Goal: Task Accomplishment & Management: Complete application form

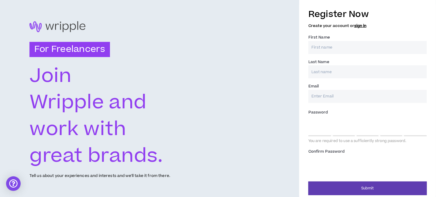
click at [328, 47] on input "First Name *" at bounding box center [367, 47] width 118 height 13
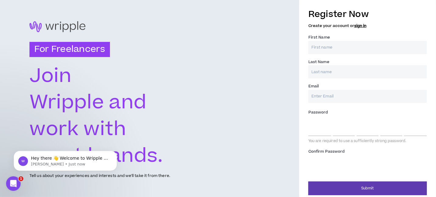
type input "Matthew"
type input "Haysom"
type input "matthaysom1963@hotmail.co.uk"
type input "Haysom"
drag, startPoint x: 384, startPoint y: 94, endPoint x: 321, endPoint y: 97, distance: 63.2
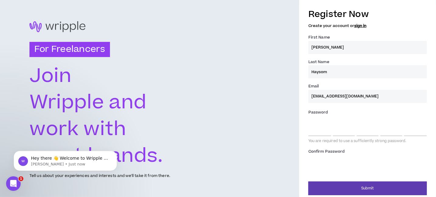
click at [304, 96] on div "Register Now Create your account or sign in First Name * Matthew Last Name * Ha…" at bounding box center [367, 100] width 137 height 190
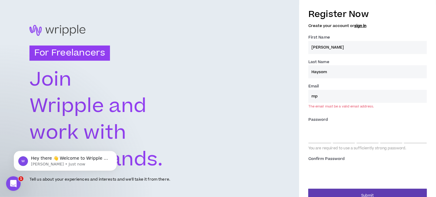
type input "[EMAIL_ADDRESS][DOMAIN_NAME]"
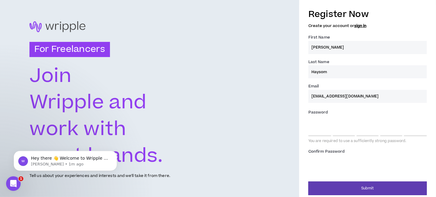
drag, startPoint x: 191, startPoint y: 73, endPoint x: 235, endPoint y: 87, distance: 46.2
click at [191, 73] on div "For Freelancers Join Wripple and work with great brands. Tell us about your exp…" at bounding box center [149, 100] width 299 height 200
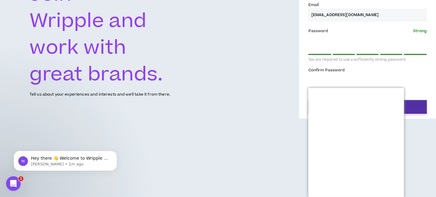
scroll to position [51, 0]
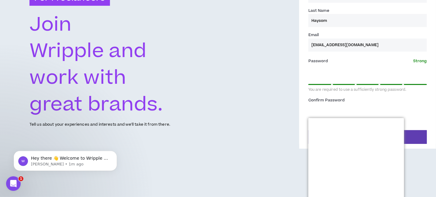
click at [362, 74] on div "Register Now Create your account or sign in First Name * Matthew Last Name * Ha…" at bounding box center [367, 37] width 118 height 166
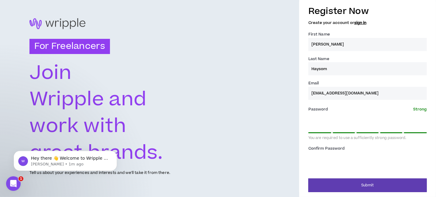
scroll to position [3, 0]
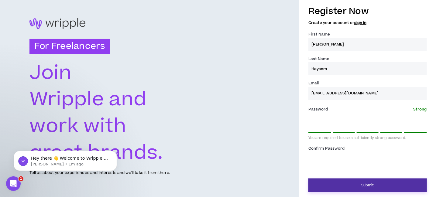
click at [372, 184] on button "Submit" at bounding box center [367, 186] width 118 height 14
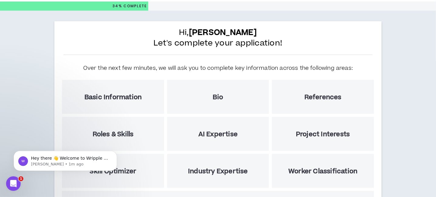
scroll to position [30, 0]
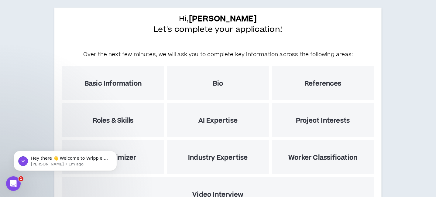
click at [133, 83] on h5 "Basic Information" at bounding box center [112, 84] width 57 height 8
click at [116, 152] on icon "Dismiss notification" at bounding box center [115, 152] width 3 height 3
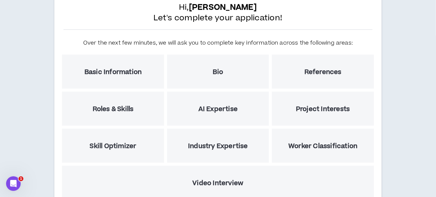
scroll to position [87, 0]
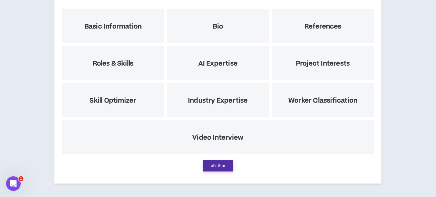
click at [220, 166] on button "Let's Start" at bounding box center [218, 165] width 30 height 11
select select "US"
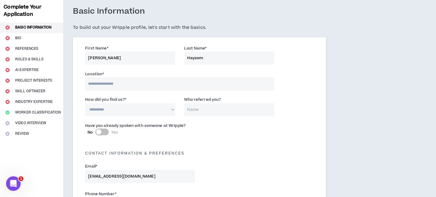
scroll to position [30, 0]
click at [126, 84] on input at bounding box center [179, 83] width 189 height 13
type input "**********"
select select "MY"
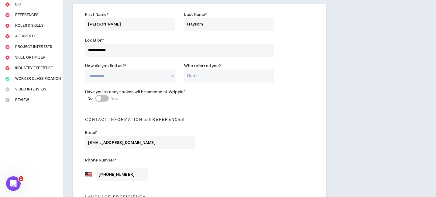
scroll to position [49, 0]
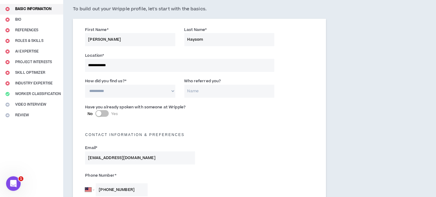
type input "+60 12 635 8821"
click at [173, 91] on select "**********" at bounding box center [130, 91] width 90 height 13
select select "*"
click at [85, 85] on select "**********" at bounding box center [130, 91] width 90 height 13
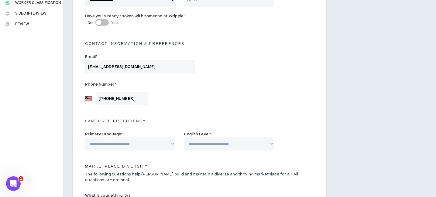
scroll to position [170, 0]
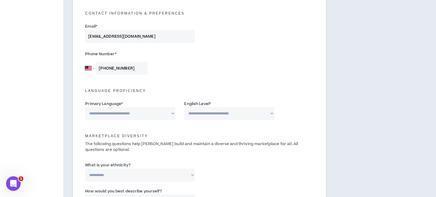
click at [173, 114] on select "**********" at bounding box center [130, 113] width 90 height 13
select select "*******"
click at [85, 107] on select "**********" at bounding box center [130, 113] width 90 height 13
click at [273, 114] on select "**********" at bounding box center [229, 113] width 90 height 13
select select "*"
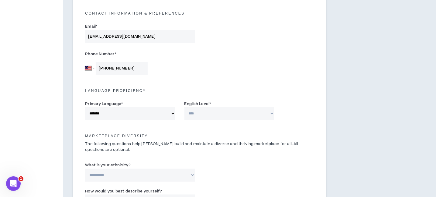
click at [184, 107] on select "**********" at bounding box center [229, 113] width 90 height 13
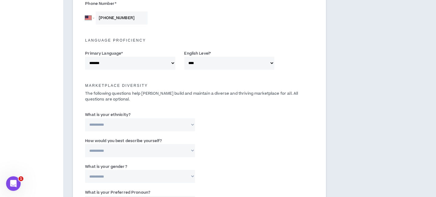
scroll to position [231, 0]
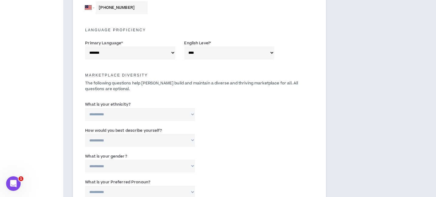
click at [192, 115] on select "**********" at bounding box center [140, 114] width 110 height 13
select select "**********"
click at [85, 108] on select "**********" at bounding box center [140, 114] width 110 height 13
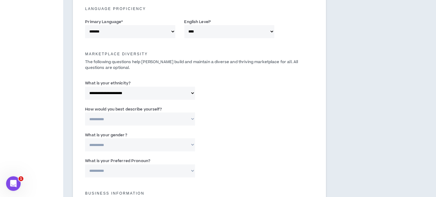
scroll to position [292, 0]
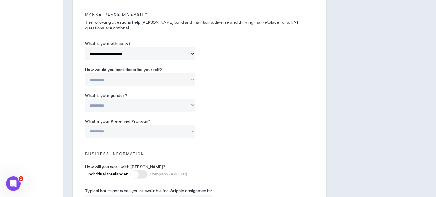
click at [192, 79] on select "**********" at bounding box center [140, 79] width 110 height 13
select select "*****"
click at [85, 73] on select "**********" at bounding box center [140, 79] width 110 height 13
click at [191, 104] on select "**********" at bounding box center [140, 105] width 110 height 13
select select "***"
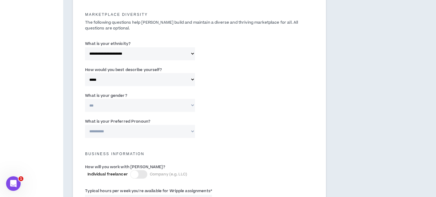
click at [85, 99] on select "**********" at bounding box center [140, 105] width 110 height 13
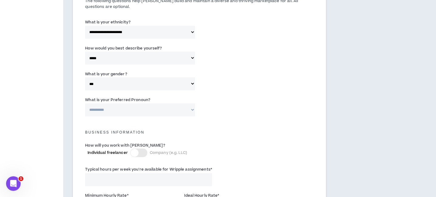
scroll to position [322, 0]
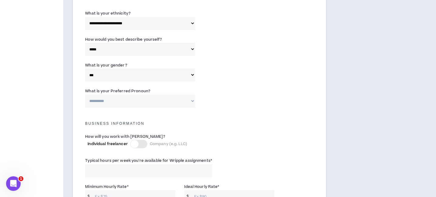
click at [193, 101] on select "**********" at bounding box center [140, 101] width 110 height 13
select select "**********"
click at [85, 95] on select "**********" at bounding box center [140, 101] width 110 height 13
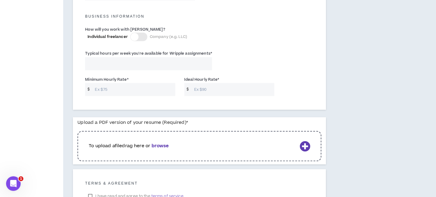
scroll to position [443, 0]
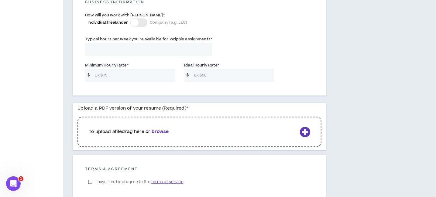
click at [162, 46] on input "Typical hours per week you're available for Wripple assignments *" at bounding box center [148, 49] width 127 height 13
type input "40"
click at [125, 71] on input "Minimum Hourly Rate *" at bounding box center [133, 75] width 83 height 13
type input "50"
click at [212, 74] on input "Ideal Hourly Rate *" at bounding box center [232, 75] width 83 height 13
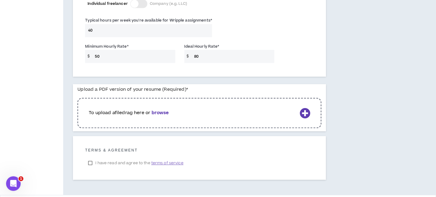
scroll to position [484, 0]
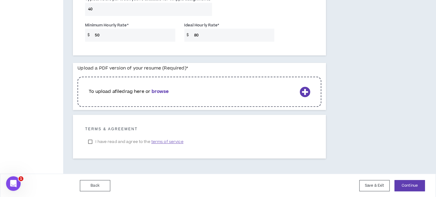
type input "80"
click at [161, 93] on b "browse" at bounding box center [160, 91] width 17 height 6
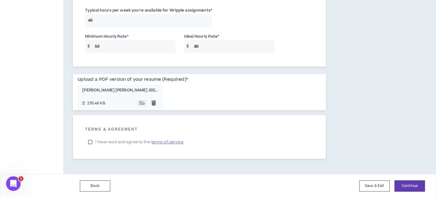
click at [172, 142] on span "terms of service" at bounding box center [167, 142] width 32 height 6
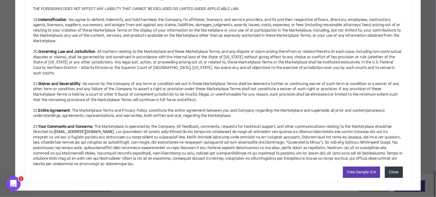
click at [392, 167] on button "Close" at bounding box center [394, 172] width 18 height 11
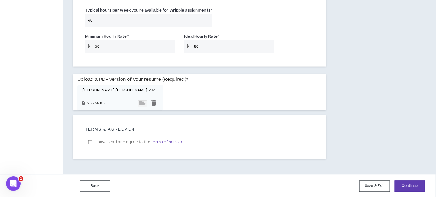
click at [91, 141] on label "I have read and agree to the terms of service" at bounding box center [135, 142] width 101 height 9
click at [417, 182] on button "Continue" at bounding box center [410, 185] width 30 height 11
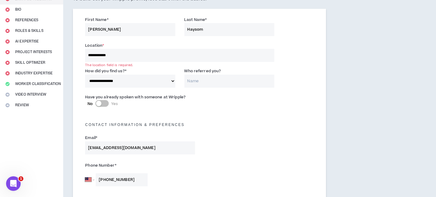
scroll to position [10, 0]
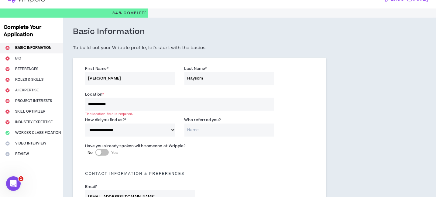
click at [127, 105] on input "**********" at bounding box center [179, 104] width 189 height 13
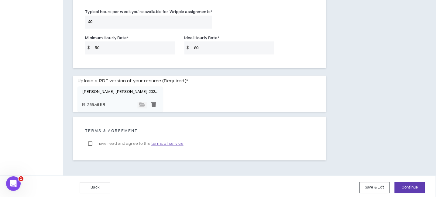
scroll to position [473, 0]
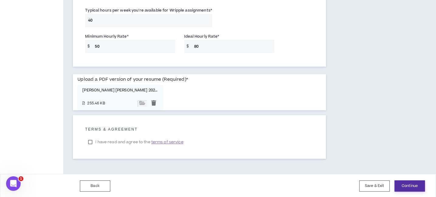
click at [415, 186] on button "Continue" at bounding box center [410, 185] width 30 height 11
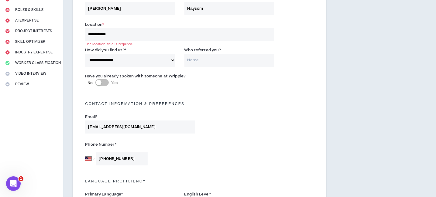
scroll to position [40, 0]
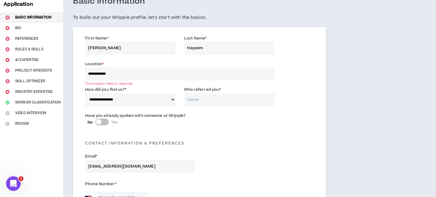
drag, startPoint x: 133, startPoint y: 72, endPoint x: 75, endPoint y: 71, distance: 58.0
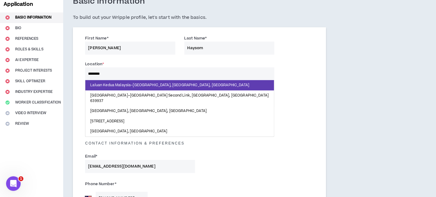
click at [109, 72] on input "********" at bounding box center [179, 73] width 189 height 13
drag, startPoint x: 109, startPoint y: 72, endPoint x: 84, endPoint y: 71, distance: 25.2
click at [84, 71] on div "Location * ******** Laluan Kedua Malaysia–Singapura, Gelang Patah, Malaysia Mal…" at bounding box center [179, 70] width 198 height 19
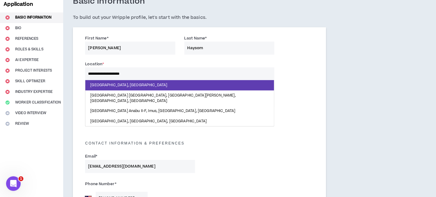
type input "**********"
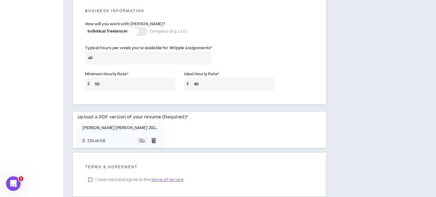
scroll to position [474, 0]
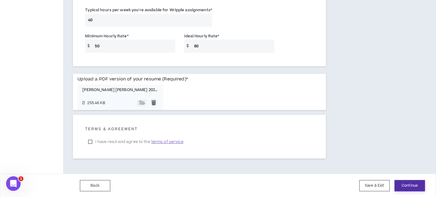
click at [414, 186] on button "Continue" at bounding box center [410, 185] width 30 height 11
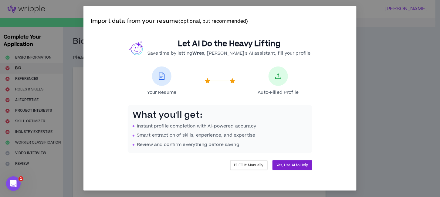
click at [297, 165] on span "Yes, Use AI to Help" at bounding box center [293, 165] width 32 height 6
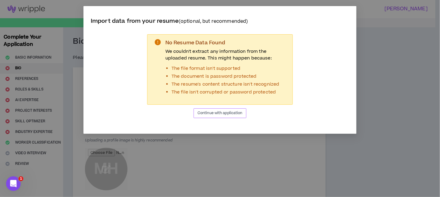
click at [229, 112] on span "Continue with application" at bounding box center [220, 113] width 45 height 6
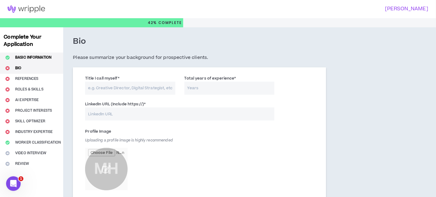
click at [28, 56] on button "Basic Information" at bounding box center [31, 58] width 63 height 11
select select "*"
select select "MY"
select select "*******"
select select "*"
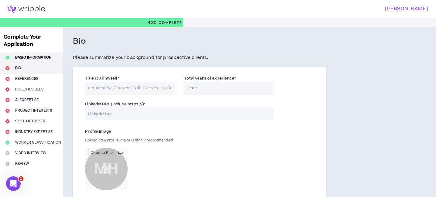
select select "**********"
select select "*****"
select select "***"
select select "**********"
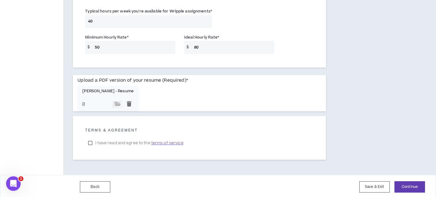
scroll to position [474, 0]
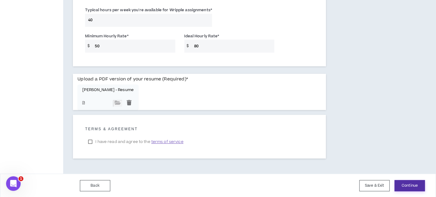
click at [407, 184] on button "Continue" at bounding box center [410, 185] width 30 height 11
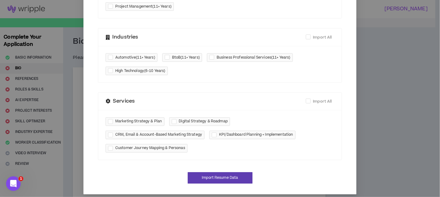
scroll to position [299, 0]
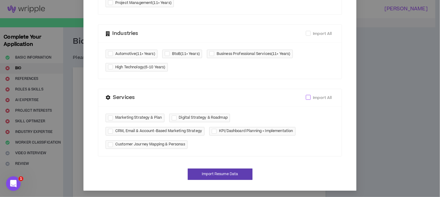
click at [306, 97] on span at bounding box center [308, 97] width 5 height 5
checkbox input "****"
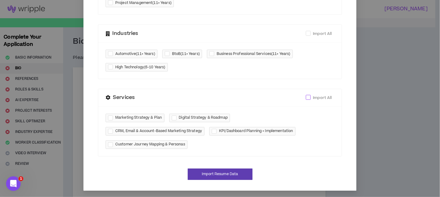
checkbox input "****"
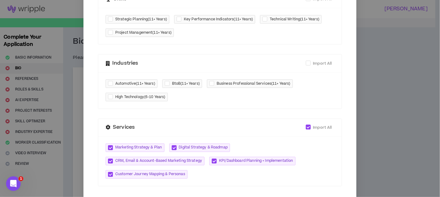
scroll to position [238, 0]
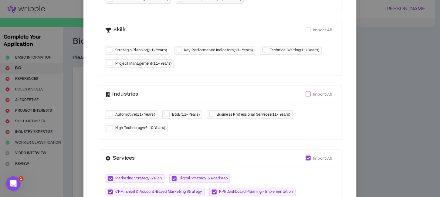
click at [306, 93] on span at bounding box center [308, 94] width 5 height 5
checkbox input "****"
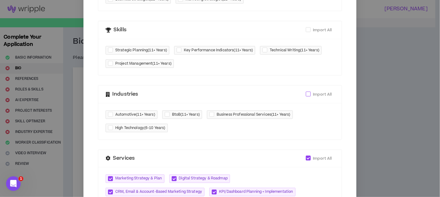
checkbox input "****"
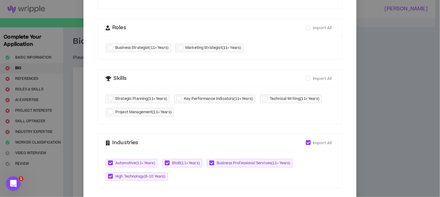
scroll to position [147, 0]
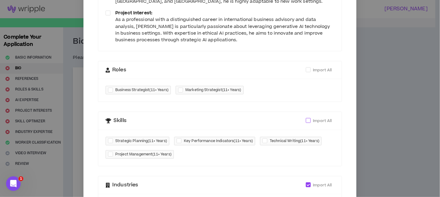
click at [308, 120] on span at bounding box center [308, 120] width 5 height 5
checkbox input "****"
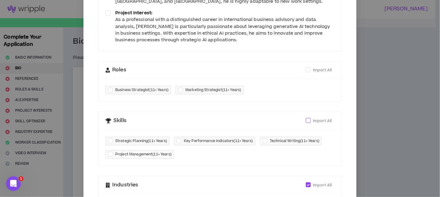
checkbox input "****"
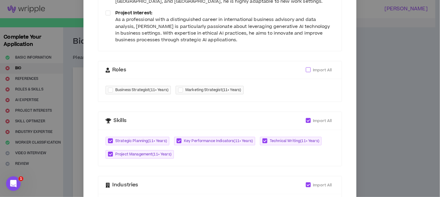
scroll to position [117, 0]
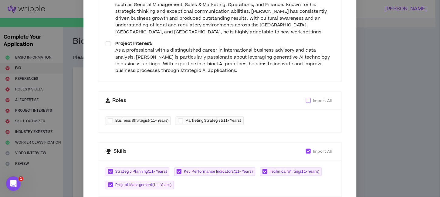
click at [311, 98] on span "Import All" at bounding box center [323, 100] width 24 height 7
checkbox input "****"
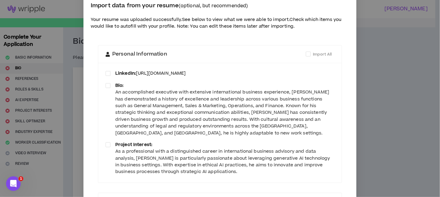
scroll to position [0, 0]
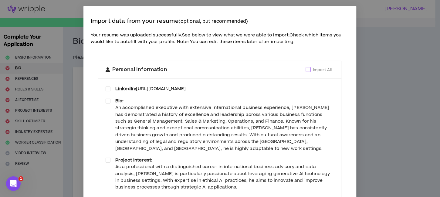
click at [311, 69] on span "Import All" at bounding box center [323, 70] width 24 height 7
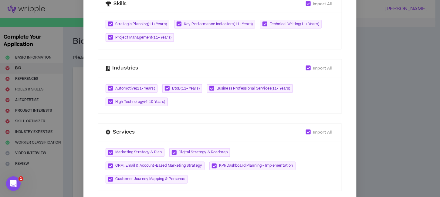
scroll to position [299, 0]
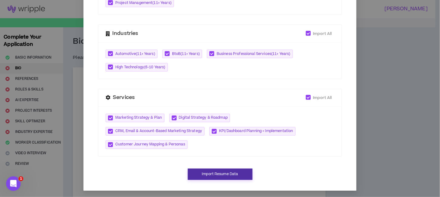
click at [217, 174] on button "Import Resume Data" at bounding box center [220, 174] width 65 height 11
type input "[URL][DOMAIN_NAME]"
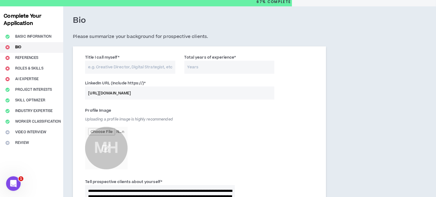
scroll to position [61, 0]
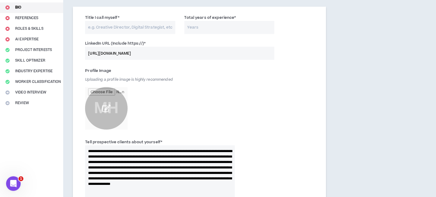
click at [107, 106] on input "file" at bounding box center [106, 108] width 43 height 43
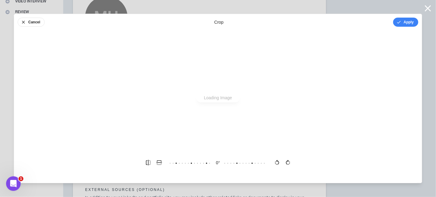
scroll to position [0, 0]
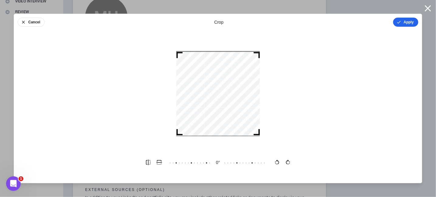
click at [407, 21] on button "Apply" at bounding box center [405, 22] width 25 height 9
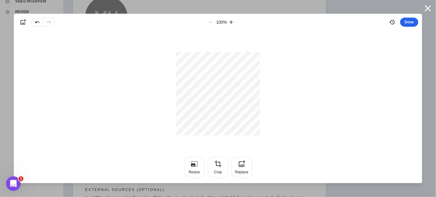
click at [410, 22] on button "Done" at bounding box center [409, 22] width 18 height 9
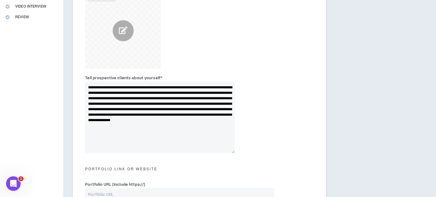
scroll to position [145, 0]
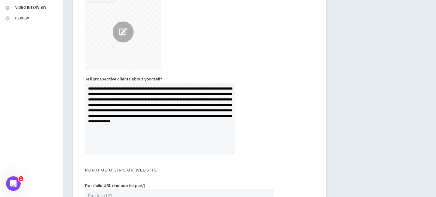
drag, startPoint x: 200, startPoint y: 134, endPoint x: 82, endPoint y: 85, distance: 128.0
click at [82, 85] on div "**********" at bounding box center [159, 115] width 159 height 78
paste textarea "**********"
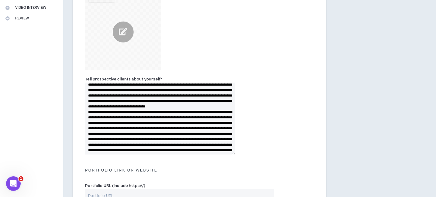
scroll to position [0, 0]
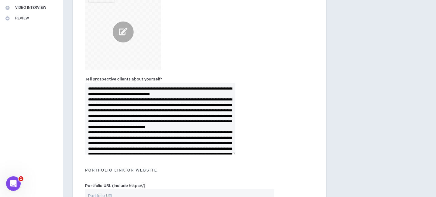
drag, startPoint x: 88, startPoint y: 99, endPoint x: 84, endPoint y: 85, distance: 15.0
click at [84, 85] on div "Tell prospective clients about yourself *" at bounding box center [159, 115] width 159 height 78
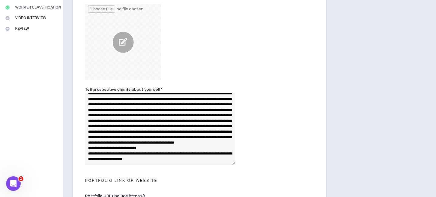
scroll to position [145, 0]
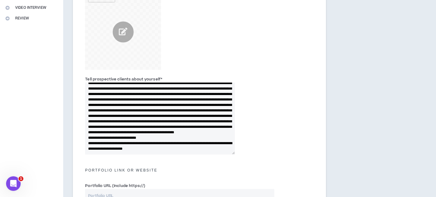
drag, startPoint x: 185, startPoint y: 119, endPoint x: 176, endPoint y: 120, distance: 9.4
click at [176, 120] on textarea "Tell prospective clients about yourself *" at bounding box center [159, 119] width 149 height 72
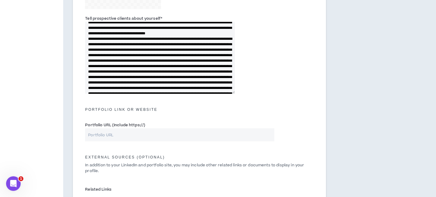
scroll to position [0, 0]
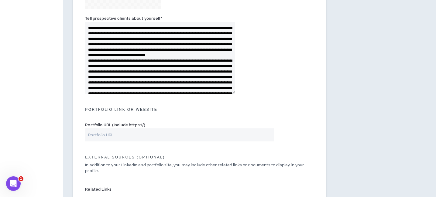
drag, startPoint x: 135, startPoint y: 27, endPoint x: 118, endPoint y: 29, distance: 17.1
click at [117, 28] on textarea "Tell prospective clients about yourself *" at bounding box center [159, 58] width 149 height 72
drag, startPoint x: 99, startPoint y: 27, endPoint x: 75, endPoint y: 31, distance: 25.0
click at [70, 30] on div "Bio Please summarize your background for prospective clients. Title I call myse…" at bounding box center [199, 58] width 272 height 474
drag, startPoint x: 120, startPoint y: 26, endPoint x: 105, endPoint y: 29, distance: 14.7
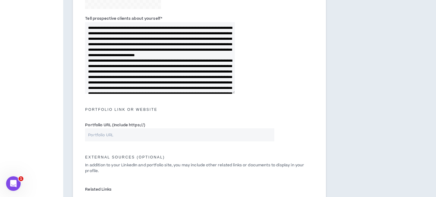
click at [105, 29] on textarea "Tell prospective clients about yourself *" at bounding box center [159, 58] width 149 height 72
click at [167, 28] on textarea "Tell prospective clients about yourself *" at bounding box center [159, 58] width 149 height 72
drag, startPoint x: 197, startPoint y: 38, endPoint x: 100, endPoint y: 40, distance: 96.6
click at [100, 41] on textarea "Tell prospective clients about yourself *" at bounding box center [159, 58] width 149 height 72
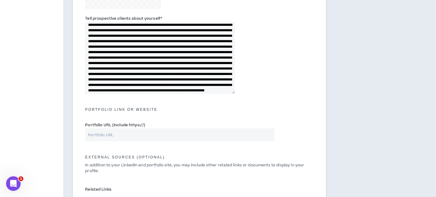
drag, startPoint x: 184, startPoint y: 46, endPoint x: 182, endPoint y: 40, distance: 6.5
click at [182, 40] on textarea "Tell prospective clients about yourself *" at bounding box center [159, 58] width 149 height 72
drag, startPoint x: 164, startPoint y: 61, endPoint x: 184, endPoint y: 40, distance: 29.4
click at [184, 40] on textarea "Tell prospective clients about yourself *" at bounding box center [159, 58] width 149 height 72
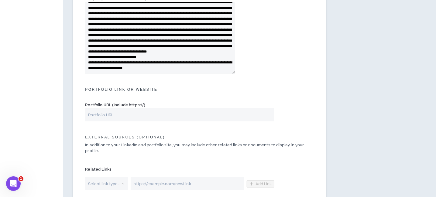
scroll to position [237, 0]
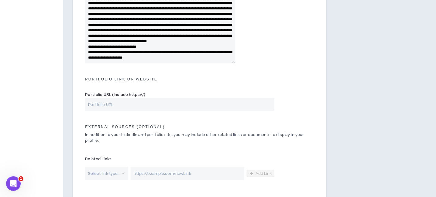
click at [194, 57] on textarea "Tell prospective clients about yourself *" at bounding box center [159, 28] width 149 height 72
drag, startPoint x: 207, startPoint y: 60, endPoint x: 184, endPoint y: 51, distance: 24.9
click at [183, 51] on textarea "Tell prospective clients about yourself *" at bounding box center [159, 28] width 149 height 72
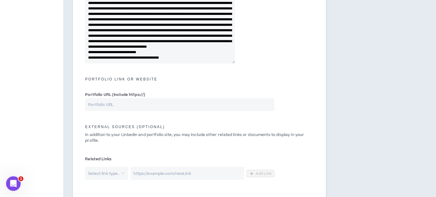
scroll to position [60, 0]
click at [191, 56] on textarea "Tell prospective clients about yourself *" at bounding box center [159, 28] width 149 height 72
paste textarea "**********"
click at [190, 50] on textarea "Tell prospective clients about yourself *" at bounding box center [159, 28] width 149 height 72
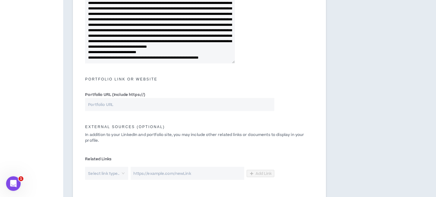
click at [117, 58] on textarea "Tell prospective clients about yourself *" at bounding box center [159, 28] width 149 height 72
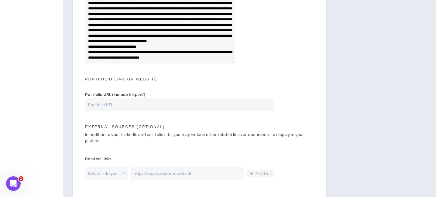
click at [215, 57] on textarea "Tell prospective clients about yourself *" at bounding box center [159, 28] width 149 height 72
paste textarea "**********"
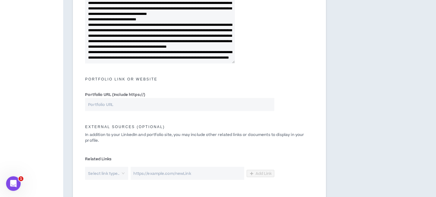
scroll to position [106, 0]
click at [212, 16] on textarea "Tell prospective clients about yourself *" at bounding box center [159, 28] width 149 height 72
click at [97, 31] on textarea "Tell prospective clients about yourself *" at bounding box center [159, 28] width 149 height 72
drag, startPoint x: 209, startPoint y: 32, endPoint x: 96, endPoint y: 32, distance: 113.0
click at [96, 32] on textarea "Tell prospective clients about yourself *" at bounding box center [159, 28] width 149 height 72
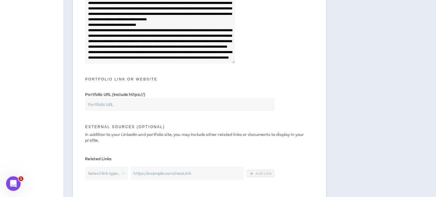
scroll to position [104, 0]
click at [99, 34] on textarea "Tell prospective clients about yourself *" at bounding box center [159, 28] width 149 height 72
click at [155, 51] on textarea "Tell prospective clients about yourself *" at bounding box center [159, 28] width 149 height 72
click at [190, 57] on textarea "Tell prospective clients about yourself *" at bounding box center [159, 28] width 149 height 72
drag, startPoint x: 184, startPoint y: 56, endPoint x: 170, endPoint y: 50, distance: 15.1
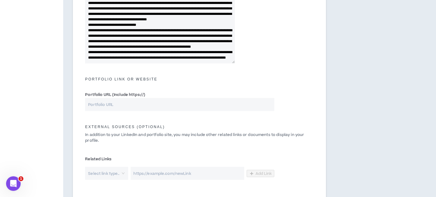
click at [170, 50] on textarea "Tell prospective clients about yourself *" at bounding box center [159, 28] width 149 height 72
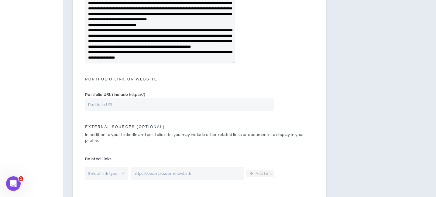
scroll to position [98, 0]
click at [177, 56] on textarea "Tell prospective clients about yourself *" at bounding box center [159, 28] width 149 height 72
paste textarea "**********"
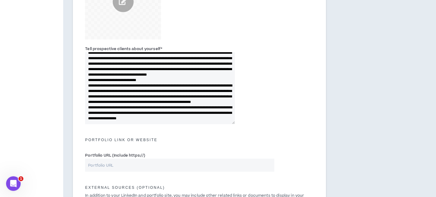
scroll to position [104, 0]
drag, startPoint x: 87, startPoint y: 57, endPoint x: 221, endPoint y: 115, distance: 145.9
click at [224, 118] on textarea "Tell prospective clients about yourself *" at bounding box center [159, 89] width 149 height 72
paste textarea "**********"
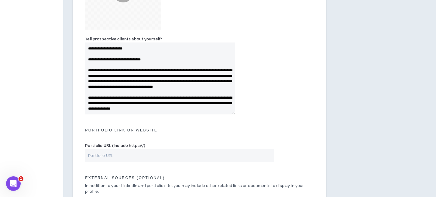
scroll to position [176, 0]
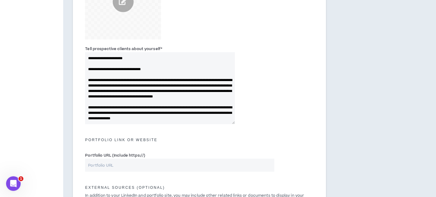
type textarea "**********"
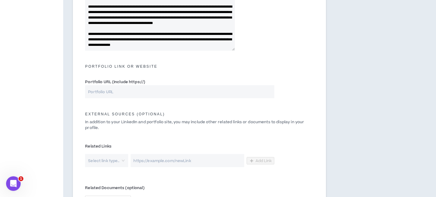
scroll to position [328, 0]
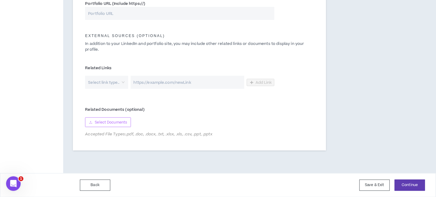
drag, startPoint x: 119, startPoint y: 123, endPoint x: 250, endPoint y: 125, distance: 130.9
click at [119, 123] on span "Select Documents" at bounding box center [111, 123] width 32 height 6
click at [111, 123] on span "Select Documents" at bounding box center [111, 123] width 32 height 6
click at [119, 122] on span "Select Documents" at bounding box center [111, 123] width 32 height 6
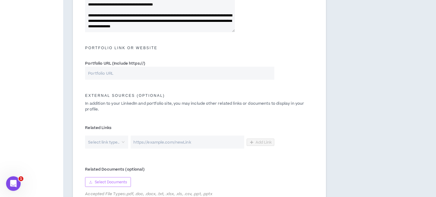
scroll to position [267, 0]
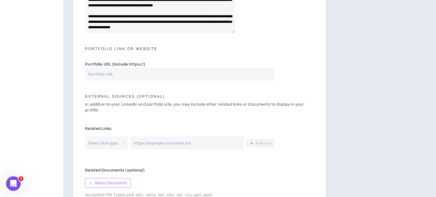
click at [123, 142] on div "Select link type.." at bounding box center [106, 143] width 43 height 13
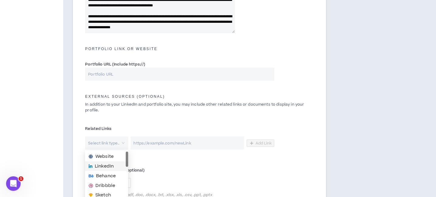
click at [108, 166] on span "LinkedIn" at bounding box center [104, 166] width 19 height 7
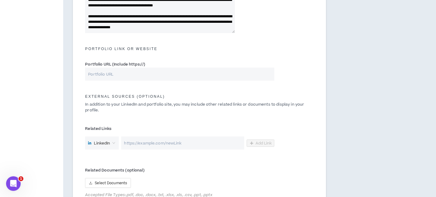
click at [166, 143] on input "url" at bounding box center [182, 143] width 123 height 13
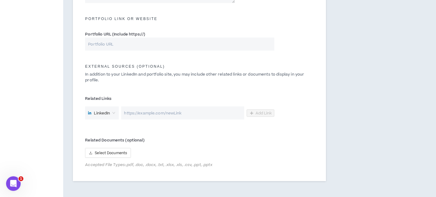
scroll to position [297, 0]
paste input "https://www.linkedin.com/in/mattphaysom?lipi=urn%3Ali%3Apage%3Ad_flagship3_prof…"
drag, startPoint x: 242, startPoint y: 111, endPoint x: 207, endPoint y: 112, distance: 34.4
click at [207, 112] on input "https://www.linkedin.com/in/mattphaysom?lipi=urn%3Ali%3Apage%3Ad_flagship3_prof…" at bounding box center [182, 112] width 123 height 13
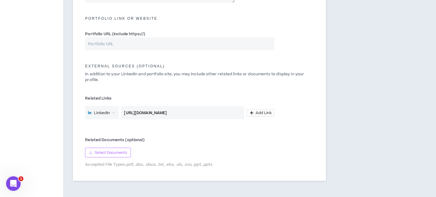
type input "https://www.linkedin.com/in/mattphaysom"
click at [117, 154] on span "Select Documents" at bounding box center [111, 153] width 32 height 6
click at [118, 151] on span "Select Documents" at bounding box center [111, 153] width 32 height 6
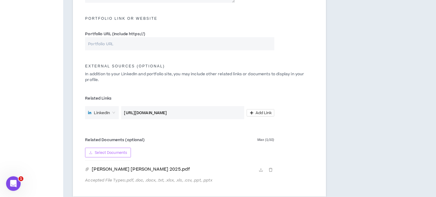
click at [120, 154] on span "Select Documents" at bounding box center [111, 153] width 32 height 6
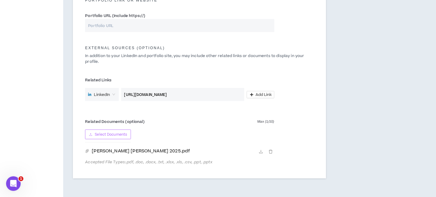
scroll to position [343, 0]
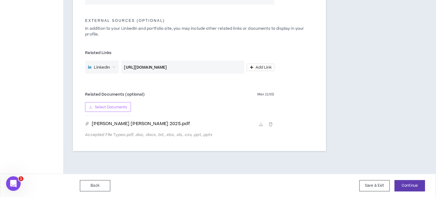
click at [112, 108] on span "Select Documents" at bounding box center [111, 107] width 32 height 6
click at [113, 108] on span "Select Documents" at bounding box center [111, 107] width 32 height 6
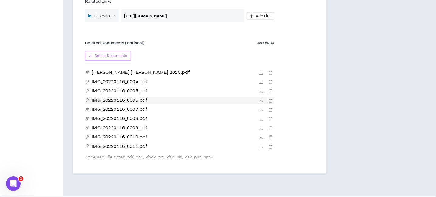
scroll to position [417, 0]
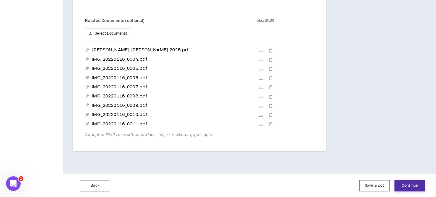
click at [412, 185] on button "Continue" at bounding box center [410, 185] width 30 height 11
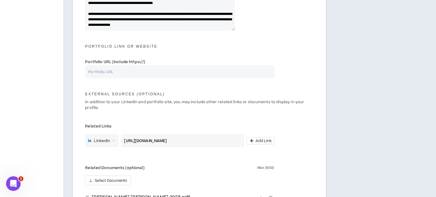
scroll to position [75, 0]
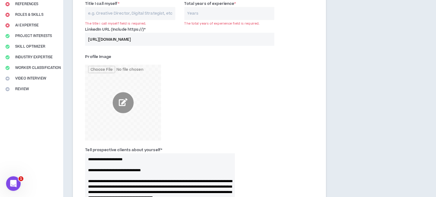
click at [123, 101] on input "file" at bounding box center [123, 103] width 76 height 76
click at [123, 102] on input "file" at bounding box center [123, 103] width 76 height 76
click at [123, 99] on input "file" at bounding box center [123, 103] width 76 height 76
click at [123, 101] on input "file" at bounding box center [123, 103] width 76 height 76
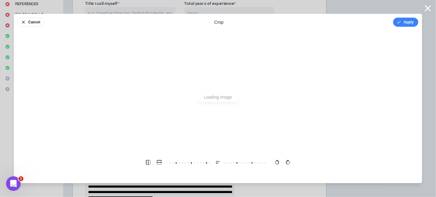
scroll to position [0, 0]
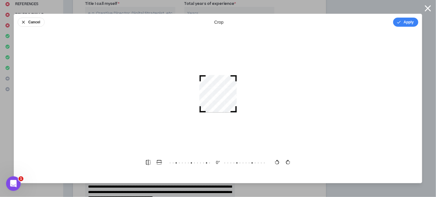
drag, startPoint x: 160, startPoint y: 162, endPoint x: 184, endPoint y: 163, distance: 24.6
click at [184, 163] on div "0 °" at bounding box center [218, 162] width 398 height 11
click at [407, 21] on button "Apply" at bounding box center [405, 22] width 25 height 9
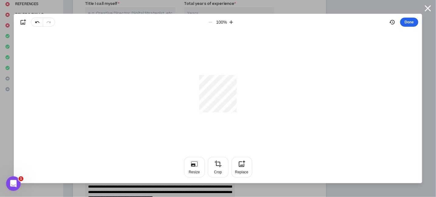
click at [411, 21] on button "Done" at bounding box center [409, 22] width 18 height 9
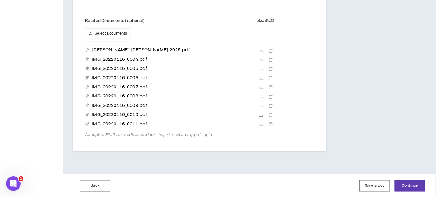
scroll to position [417, 0]
click at [415, 185] on button "Continue" at bounding box center [410, 185] width 30 height 11
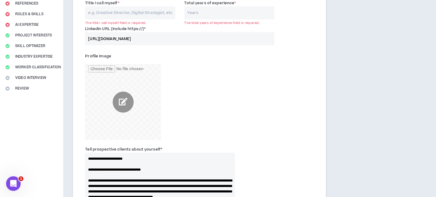
scroll to position [75, 0]
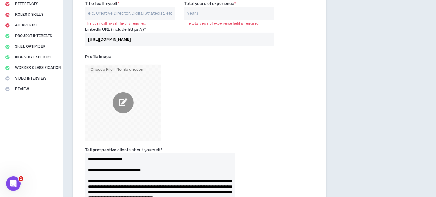
click at [242, 90] on div "Profile Image" at bounding box center [199, 97] width 238 height 95
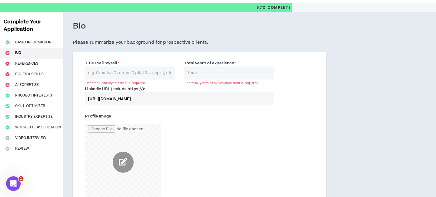
scroll to position [14, 0]
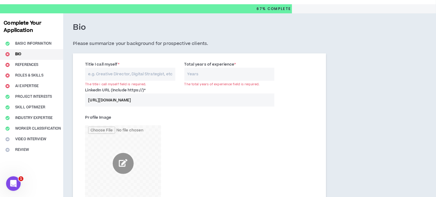
click at [133, 76] on input "Title I call myself *" at bounding box center [130, 74] width 90 height 13
click at [234, 74] on input "Total years of experience *" at bounding box center [229, 74] width 90 height 13
type input "35"
click at [123, 73] on input "Title I call myself *" at bounding box center [130, 74] width 90 height 13
click at [112, 73] on input "Title I call myself *" at bounding box center [130, 74] width 90 height 13
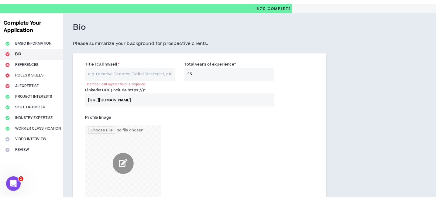
paste input "International Business Advisor | Freelance Data Analyst | AI Consultant. Based …"
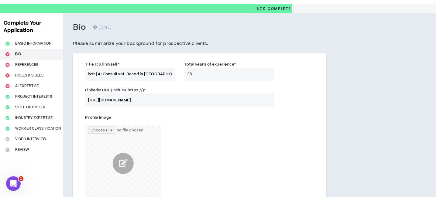
click at [121, 75] on input "International Business Advisor | Freelance Data Analyst | AI Consultant. Based …" at bounding box center [130, 74] width 90 height 13
click at [170, 74] on input "International Business Advisor | Freelance Data Analyst | AI Consultant. Based …" at bounding box center [130, 74] width 90 height 13
click at [115, 73] on input "International Business Advisor | High-Level Problem Solver| AI Consultant. Base…" at bounding box center [130, 74] width 90 height 13
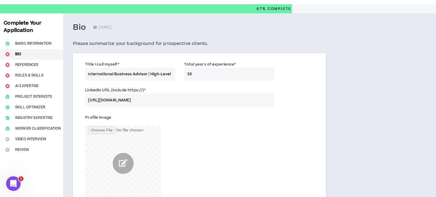
scroll to position [0, 0]
click at [160, 72] on input "International Business Advisor | High-Level Problem Solver| AI Consultant. Base…" at bounding box center [130, 74] width 90 height 13
click at [101, 74] on input "International Business Advisor | High-Level Problem Solver| AI Consultant. Base…" at bounding box center [130, 74] width 90 height 13
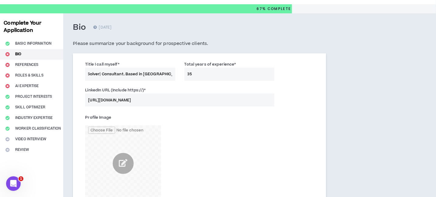
type input "International Business Advisor | High-Level Problem Solver| Consultant. Based i…"
click at [194, 74] on input "35" at bounding box center [229, 74] width 90 height 13
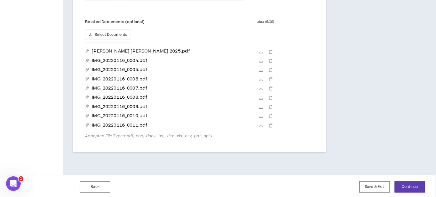
scroll to position [417, 0]
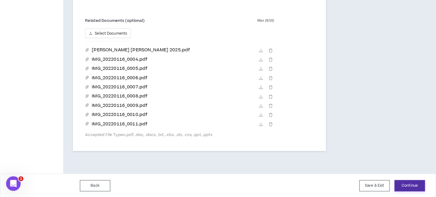
type input "38"
click at [418, 185] on button "Continue" at bounding box center [410, 185] width 30 height 11
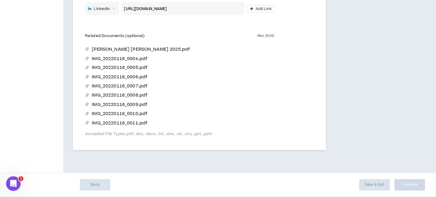
scroll to position [401, 0]
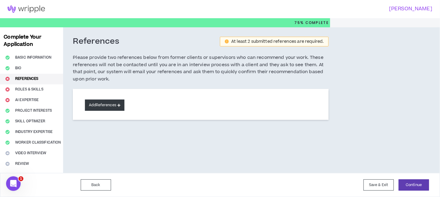
click at [106, 104] on button "Add References" at bounding box center [104, 105] width 39 height 11
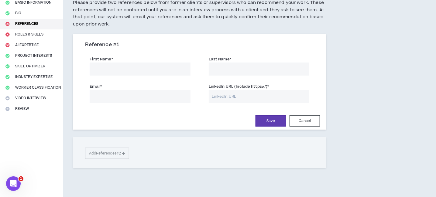
scroll to position [61, 0]
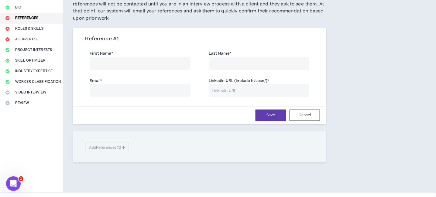
click at [112, 63] on input "First Name *" at bounding box center [140, 63] width 101 height 13
drag, startPoint x: 127, startPoint y: 63, endPoint x: 80, endPoint y: 62, distance: 47.4
click at [80, 62] on div "Reference # 1 First Name * GRayson Amies Last Name * Email * LinkedIn URL (Incl…" at bounding box center [199, 77] width 253 height 94
type input "Grayson"
click at [216, 63] on input "Last Name *" at bounding box center [259, 63] width 101 height 13
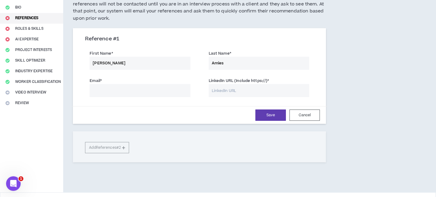
type input "Amies"
click at [118, 90] on input "Email *" at bounding box center [140, 90] width 101 height 13
type input "grayson@totalren"
click at [236, 91] on input "LinkedIn URL (Include https://) *" at bounding box center [259, 90] width 101 height 13
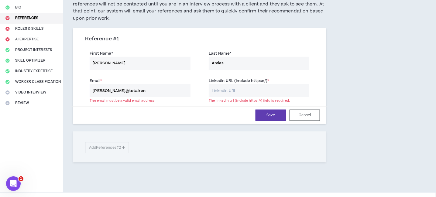
click at [238, 87] on input "LinkedIn URL (Include https://) *" at bounding box center [259, 90] width 101 height 13
paste input "https://www.linkedin.com/in/graysonamies?lipi=urn%3Ali%3Apage%3Ad_flagship3_pro…"
type input "https://www.linkedin.com/in/graysonamies?lipi=urn%3Ali%3Apage%3Ad_flagship3_pro…"
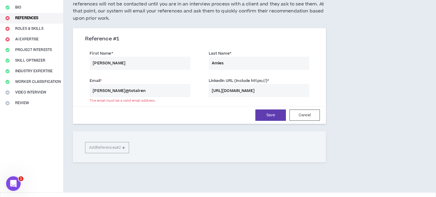
click at [145, 90] on input "grayson@totalren" at bounding box center [140, 90] width 101 height 13
type input "[PERSON_NAME][EMAIL_ADDRESS][DOMAIN_NAME]"
drag, startPoint x: 296, startPoint y: 89, endPoint x: 351, endPoint y: 89, distance: 54.4
click at [351, 89] on div "References At least 2 submitted references are required. Please provide two ref…" at bounding box center [226, 80] width 327 height 226
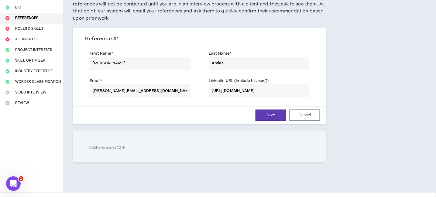
scroll to position [0, 0]
type input "[URL][DOMAIN_NAME]"
click at [275, 114] on button "Save" at bounding box center [270, 115] width 30 height 11
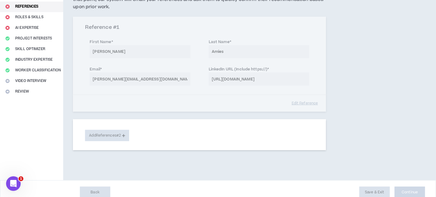
scroll to position [79, 0]
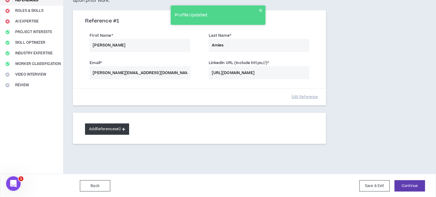
click at [115, 128] on button "Add References #2" at bounding box center [107, 129] width 44 height 11
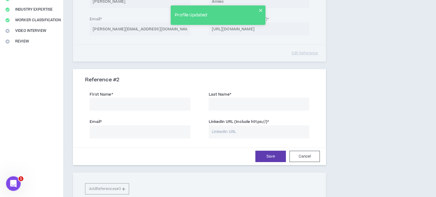
scroll to position [170, 0]
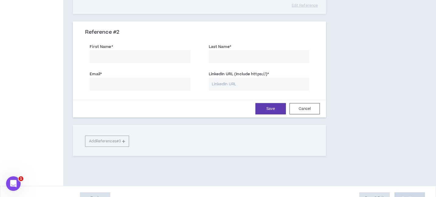
click at [111, 57] on input "First Name *" at bounding box center [140, 56] width 101 height 13
type input "[PERSON_NAME]"
click at [123, 82] on input "Email *" at bounding box center [140, 84] width 101 height 13
paste input "http://orientmercantile.com/"
type input "http://orientmercantile.com/"
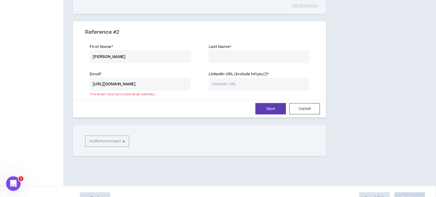
click at [240, 84] on input "LinkedIn URL (Include https://) *" at bounding box center [259, 84] width 101 height 13
click at [235, 54] on input "Last Name *" at bounding box center [259, 56] width 101 height 13
type input "Patwari"
click at [121, 55] on input "[PERSON_NAME]" at bounding box center [140, 56] width 101 height 13
type input "Anil"
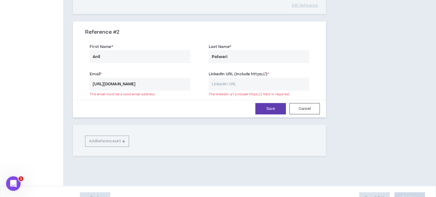
click at [227, 82] on input "LinkedIn URL (Include https://) *" at bounding box center [259, 84] width 101 height 13
click at [155, 85] on input "http://orientmercantile.com/" at bounding box center [140, 84] width 101 height 13
type input "http://orientmercantile.com"
click at [237, 81] on input "LinkedIn URL (Include https://) *" at bounding box center [259, 84] width 101 height 13
drag, startPoint x: 156, startPoint y: 83, endPoint x: 88, endPoint y: 84, distance: 67.1
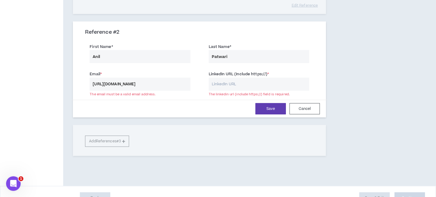
click at [88, 84] on div "Email * http://orientmercantile.com The email must be a valid email address." at bounding box center [140, 81] width 110 height 20
paste input "[EMAIL_ADDRESS][DOMAIN_NAME]"
type input "[EMAIL_ADDRESS][DOMAIN_NAME]"
click at [239, 82] on input "LinkedIn URL (Include https://) *" at bounding box center [259, 84] width 101 height 13
paste input "https://www.linkedin.com/in/anil-m-patwari-34a4238?lipi=urn%3Ali%3Apage%3Ad_fla…"
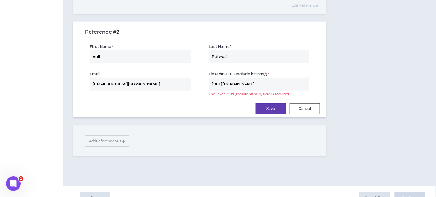
scroll to position [0, 229]
drag, startPoint x: 307, startPoint y: 83, endPoint x: 289, endPoint y: 103, distance: 26.9
click at [242, 84] on input "https://www.linkedin.com/in/anil-m-patwari-34a4238?lipi=urn%3Ali%3Apage%3Ad_fla…" at bounding box center [259, 84] width 101 height 13
type input "[URL][DOMAIN_NAME]"
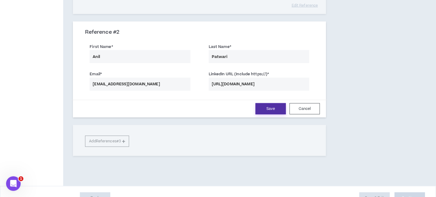
scroll to position [0, 0]
click at [274, 108] on button "Save" at bounding box center [270, 108] width 30 height 11
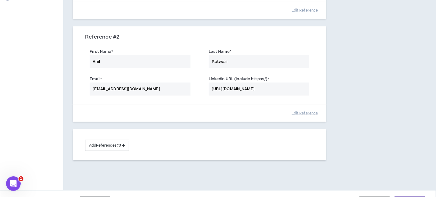
scroll to position [181, 0]
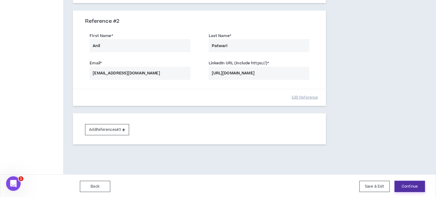
click at [412, 183] on button "Continue" at bounding box center [410, 186] width 30 height 11
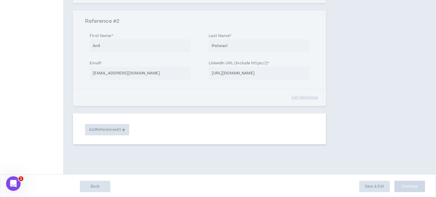
select select "***"
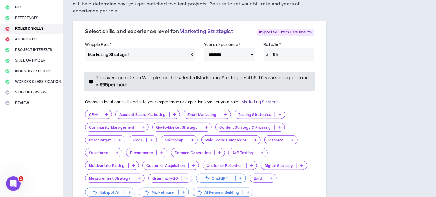
scroll to position [91, 0]
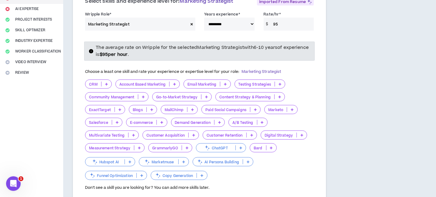
click at [174, 83] on icon at bounding box center [174, 84] width 3 height 3
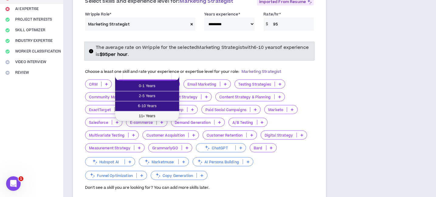
click at [151, 115] on span "11+ Years" at bounding box center [147, 116] width 57 height 7
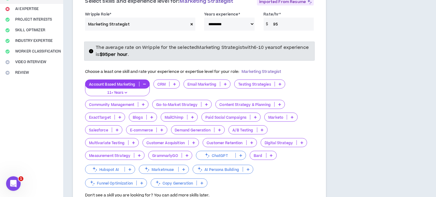
click at [207, 103] on icon at bounding box center [206, 104] width 3 height 3
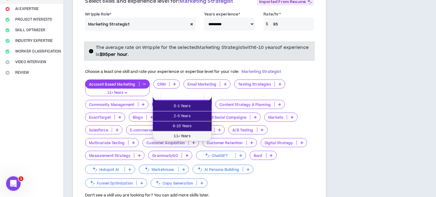
click at [189, 135] on span "11+ Years" at bounding box center [182, 136] width 52 height 7
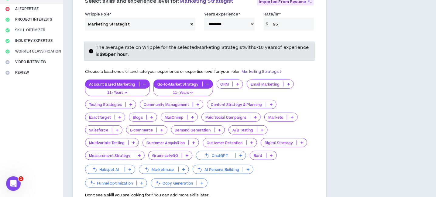
click at [271, 103] on icon at bounding box center [271, 104] width 3 height 3
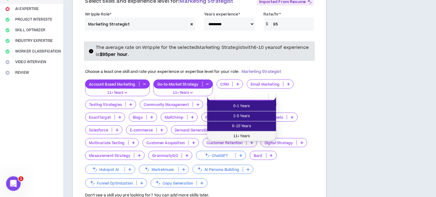
click at [245, 135] on span "11+ Years" at bounding box center [242, 136] width 62 height 7
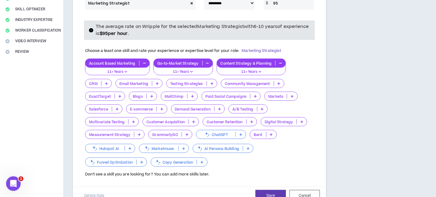
scroll to position [121, 0]
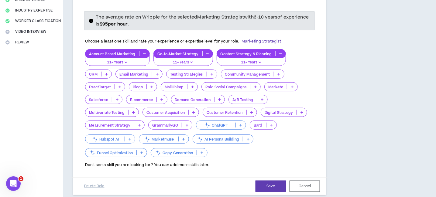
click at [202, 151] on icon at bounding box center [201, 152] width 3 height 3
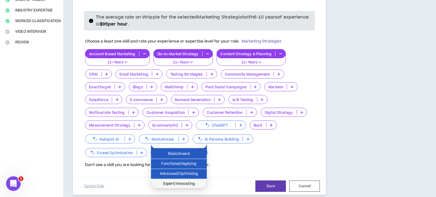
drag, startPoint x: 190, startPoint y: 183, endPoint x: 243, endPoint y: 169, distance: 54.5
click at [190, 183] on span "Expert/Innovating" at bounding box center [179, 184] width 49 height 7
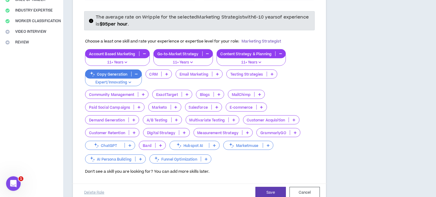
click at [207, 157] on p at bounding box center [206, 159] width 10 height 5
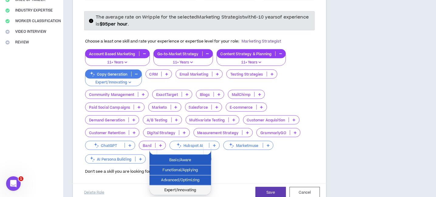
click at [195, 188] on span "Expert/Innovating" at bounding box center [180, 190] width 54 height 7
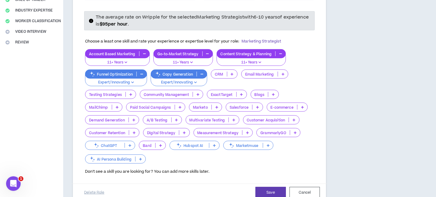
drag, startPoint x: 139, startPoint y: 151, endPoint x: 147, endPoint y: 154, distance: 7.8
click at [140, 158] on icon at bounding box center [140, 159] width 3 height 3
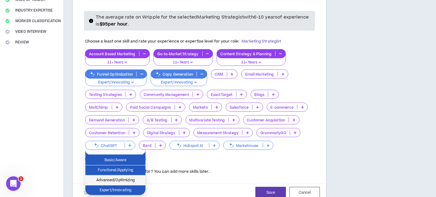
drag, startPoint x: 132, startPoint y: 178, endPoint x: 159, endPoint y: 175, distance: 27.5
click at [132, 178] on span "Advanced/Optimizing" at bounding box center [115, 180] width 53 height 7
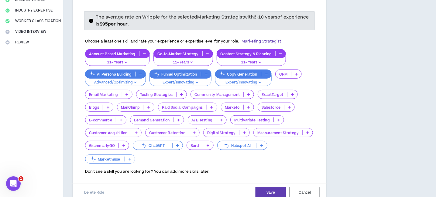
click at [177, 144] on icon at bounding box center [177, 145] width 3 height 3
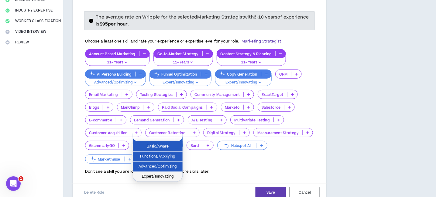
click at [165, 174] on span "Expert/Innovating" at bounding box center [157, 176] width 43 height 7
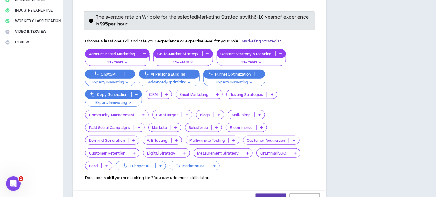
click at [217, 93] on icon at bounding box center [217, 94] width 3 height 3
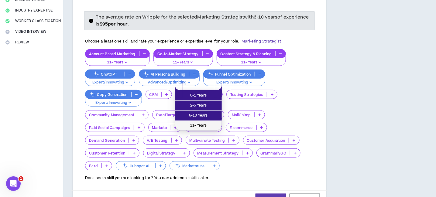
click at [203, 123] on span "11+ Years" at bounding box center [198, 125] width 39 height 7
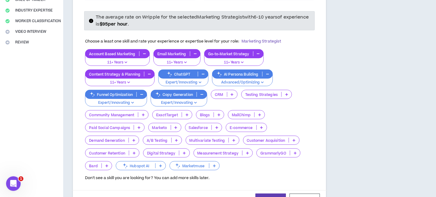
click at [294, 139] on icon at bounding box center [293, 140] width 3 height 3
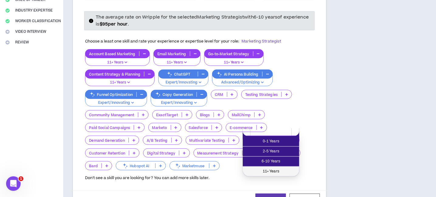
click at [270, 170] on span "11+ Years" at bounding box center [270, 171] width 49 height 7
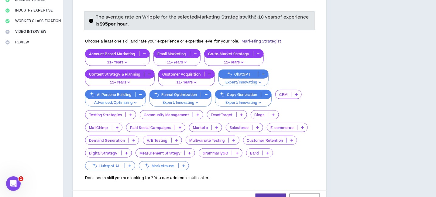
click at [303, 126] on icon at bounding box center [302, 127] width 3 height 3
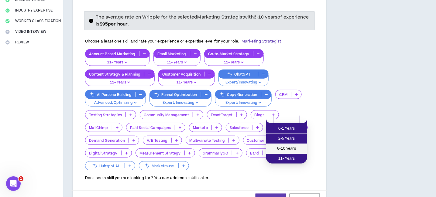
click at [286, 149] on span "6-10 Years" at bounding box center [287, 148] width 34 height 7
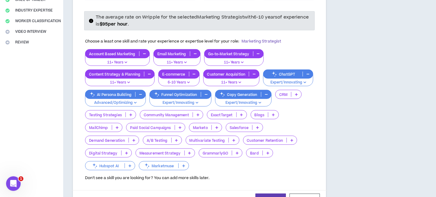
click at [291, 139] on icon at bounding box center [291, 140] width 3 height 3
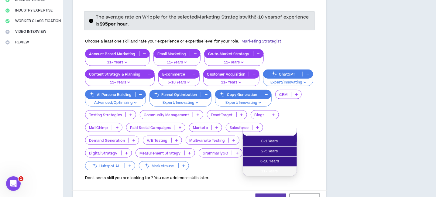
click at [271, 171] on span "11+ Years" at bounding box center [269, 171] width 47 height 7
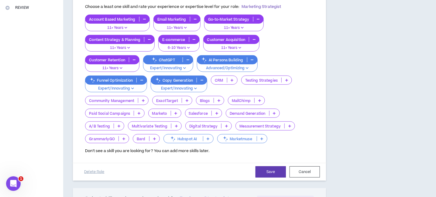
scroll to position [182, 0]
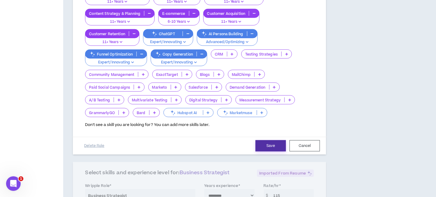
click at [269, 140] on button "Save" at bounding box center [270, 145] width 30 height 11
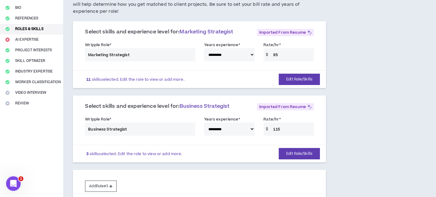
scroll to position [61, 0]
click at [309, 104] on icon at bounding box center [309, 107] width 6 height 6
click at [312, 104] on icon at bounding box center [309, 107] width 6 height 6
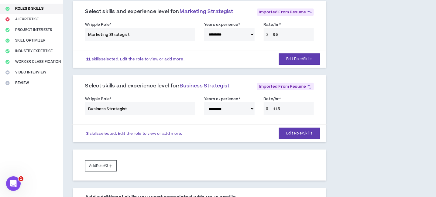
scroll to position [91, 0]
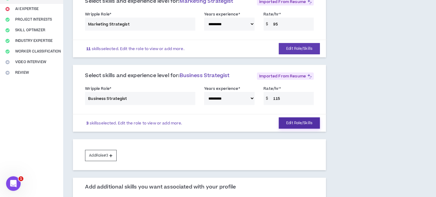
click at [297, 118] on button "Edit Role/Skills" at bounding box center [299, 123] width 41 height 11
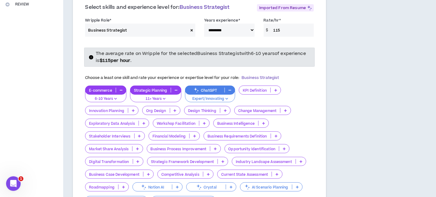
scroll to position [182, 0]
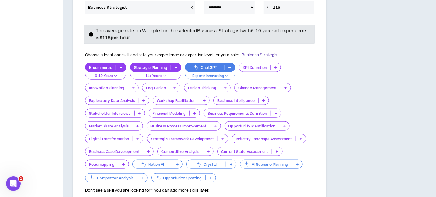
click at [276, 66] on icon at bounding box center [275, 67] width 3 height 3
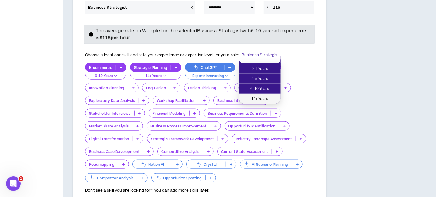
click at [260, 95] on li "11+ Years" at bounding box center [260, 99] width 42 height 10
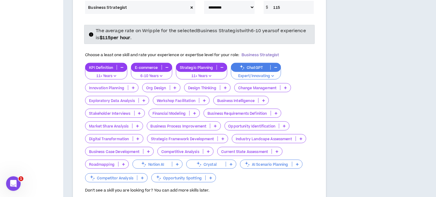
click at [264, 99] on icon at bounding box center [263, 100] width 3 height 3
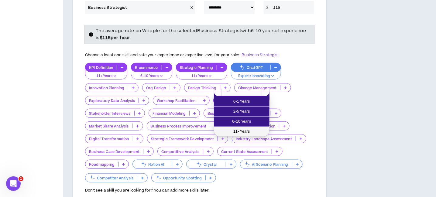
click at [237, 133] on span "11+ Years" at bounding box center [241, 131] width 48 height 7
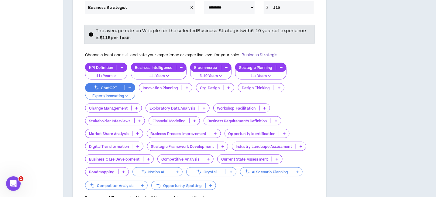
click at [287, 131] on p at bounding box center [284, 133] width 10 height 5
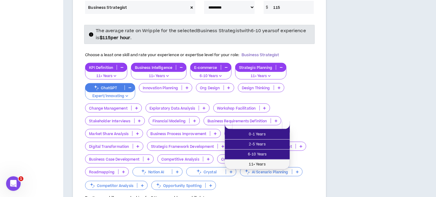
click at [255, 163] on span "11+ Years" at bounding box center [257, 164] width 58 height 7
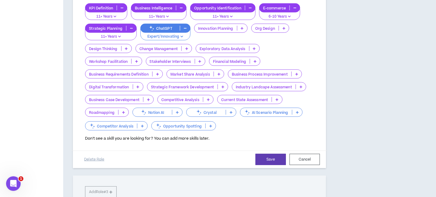
scroll to position [243, 0]
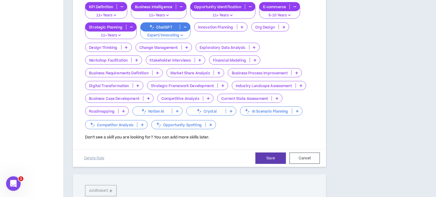
click at [208, 97] on icon at bounding box center [208, 98] width 3 height 3
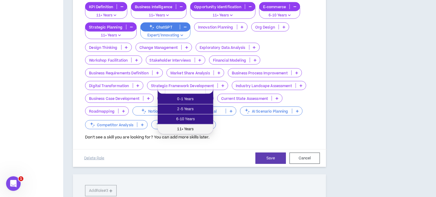
click at [201, 126] on span "11+ Years" at bounding box center [185, 129] width 48 height 7
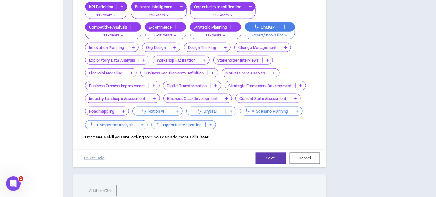
click at [226, 97] on icon at bounding box center [226, 98] width 3 height 3
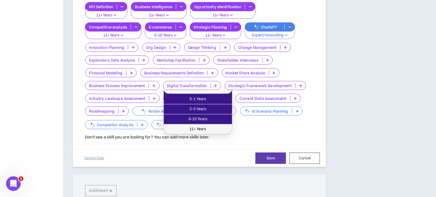
click at [216, 127] on span "11+ Years" at bounding box center [197, 129] width 61 height 7
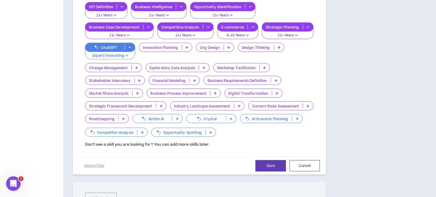
click at [122, 117] on icon at bounding box center [123, 118] width 3 height 3
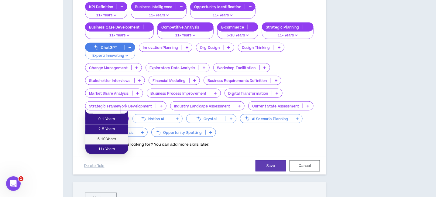
click at [119, 138] on span "6-10 Years" at bounding box center [107, 139] width 36 height 7
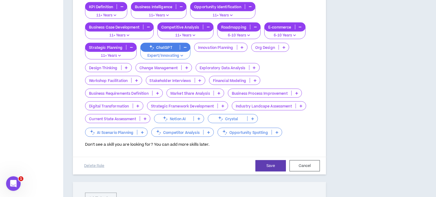
click at [298, 92] on icon at bounding box center [296, 93] width 3 height 3
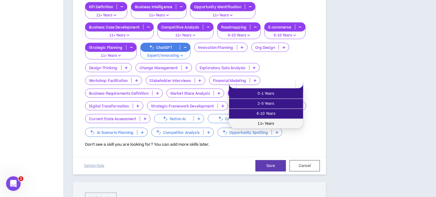
click at [265, 121] on span "11+ Years" at bounding box center [266, 124] width 67 height 7
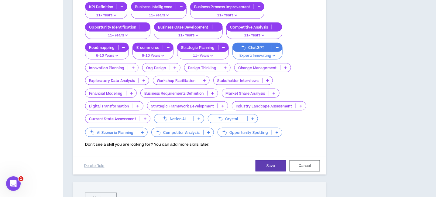
click at [276, 131] on icon at bounding box center [276, 132] width 3 height 3
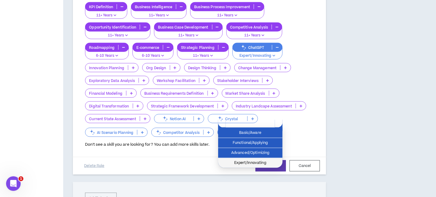
click at [259, 161] on span "Expert/Innovating" at bounding box center [250, 163] width 57 height 7
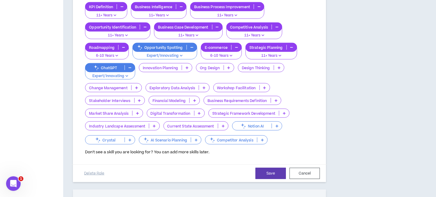
click at [264, 138] on p at bounding box center [262, 140] width 10 height 5
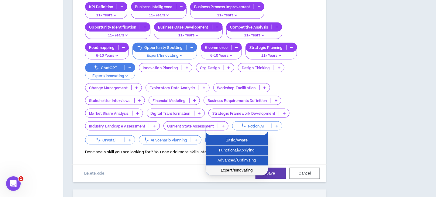
click at [240, 167] on span "Expert/Innovating" at bounding box center [236, 170] width 55 height 7
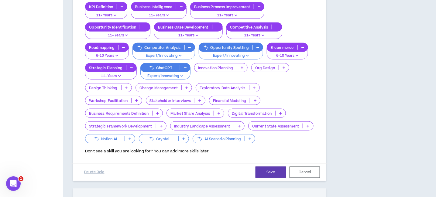
click at [251, 137] on icon at bounding box center [249, 138] width 3 height 3
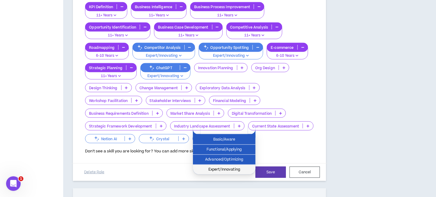
click at [229, 169] on span "Expert/Innovating" at bounding box center [224, 169] width 55 height 7
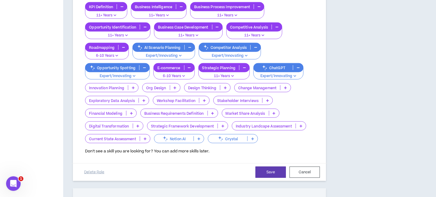
click at [302, 125] on icon at bounding box center [300, 126] width 3 height 3
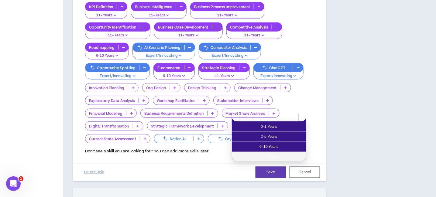
click at [277, 156] on span "11+ Years" at bounding box center [268, 157] width 67 height 7
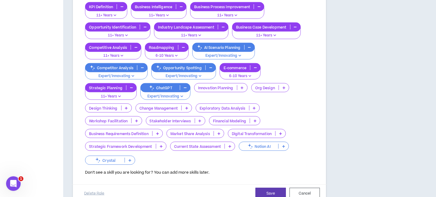
click at [220, 132] on icon at bounding box center [218, 133] width 3 height 3
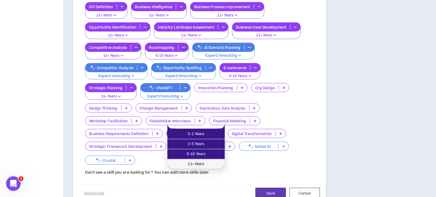
click at [205, 162] on span "11+ Years" at bounding box center [196, 164] width 50 height 7
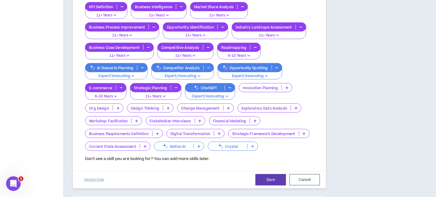
click at [159, 132] on icon at bounding box center [157, 133] width 3 height 3
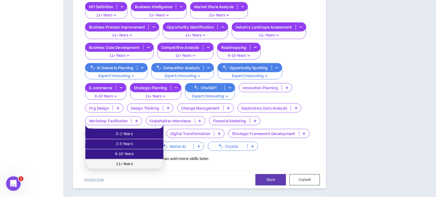
click at [143, 162] on span "11+ Years" at bounding box center [124, 164] width 71 height 7
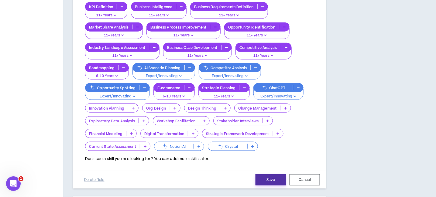
click at [274, 174] on button "Save" at bounding box center [270, 179] width 30 height 11
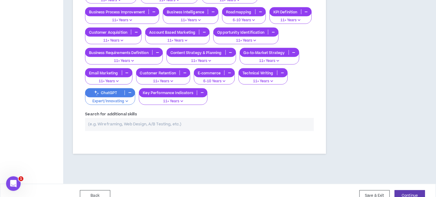
scroll to position [371, 0]
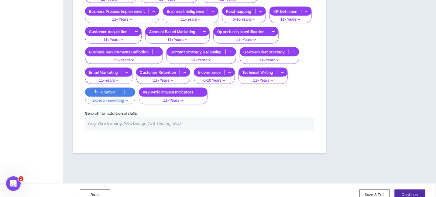
click at [412, 190] on button "Continue" at bounding box center [410, 195] width 30 height 11
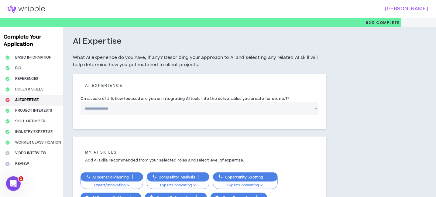
click at [316, 108] on select "**********" at bounding box center [199, 108] width 238 height 13
select select "*"
click at [80, 102] on select "**********" at bounding box center [199, 108] width 238 height 13
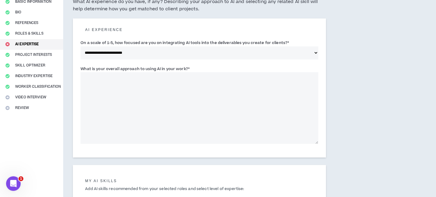
scroll to position [61, 0]
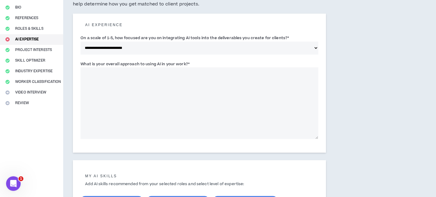
click at [108, 75] on textarea "What is your overall approach to using AI in your work? *" at bounding box center [199, 103] width 238 height 72
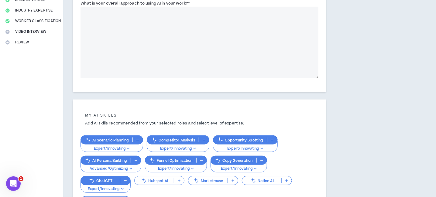
scroll to position [91, 0]
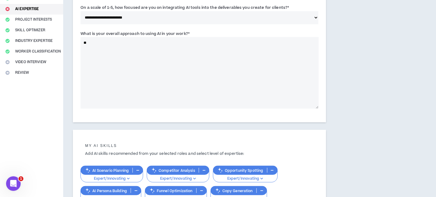
type textarea "*"
click at [121, 32] on label "What is your overall approach to using AI in your work? *" at bounding box center [134, 34] width 109 height 10
click at [121, 37] on textarea "**********" at bounding box center [199, 73] width 238 height 72
click at [83, 41] on textarea "**********" at bounding box center [199, 73] width 238 height 72
paste textarea "**********"
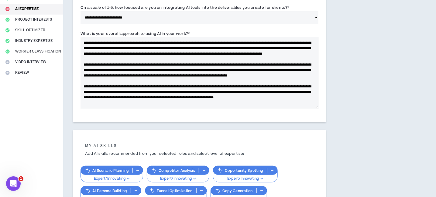
scroll to position [11, 0]
click at [283, 97] on textarea "What is your overall approach to using AI in your work? *" at bounding box center [199, 73] width 238 height 72
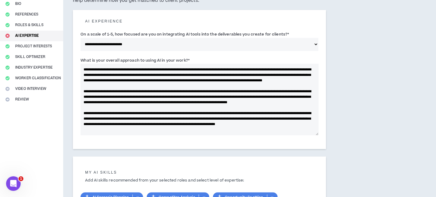
scroll to position [30, 0]
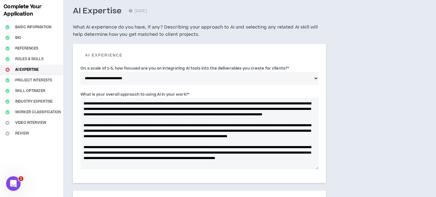
drag, startPoint x: 201, startPoint y: 108, endPoint x: 201, endPoint y: 111, distance: 3.1
click at [201, 108] on textarea "What is your overall approach to using AI in your work? *" at bounding box center [199, 134] width 238 height 72
click at [199, 108] on textarea "What is your overall approach to using AI in your work? *" at bounding box center [199, 134] width 238 height 72
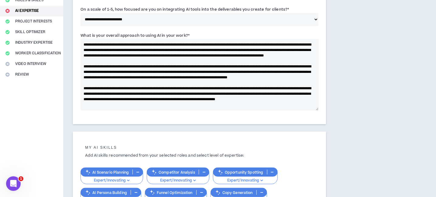
scroll to position [91, 0]
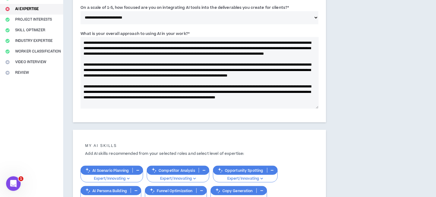
click at [200, 86] on textarea "What is your overall approach to using AI in your work? *" at bounding box center [199, 73] width 238 height 72
drag, startPoint x: 110, startPoint y: 92, endPoint x: 126, endPoint y: 91, distance: 16.1
click at [110, 92] on textarea "What is your overall approach to using AI in your work? *" at bounding box center [199, 73] width 238 height 72
click at [137, 91] on textarea "What is your overall approach to using AI in your work? *" at bounding box center [199, 73] width 238 height 72
click at [251, 91] on textarea "What is your overall approach to using AI in your work? *" at bounding box center [199, 73] width 238 height 72
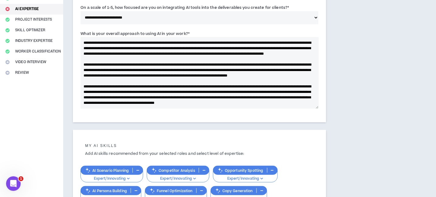
click at [268, 91] on textarea "What is your overall approach to using AI in your work? *" at bounding box center [199, 73] width 238 height 72
click at [131, 96] on textarea "What is your overall approach to using AI in your work? *" at bounding box center [199, 73] width 238 height 72
click at [303, 91] on textarea "What is your overall approach to using AI in your work? *" at bounding box center [199, 73] width 238 height 72
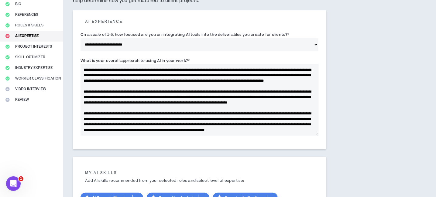
scroll to position [61, 0]
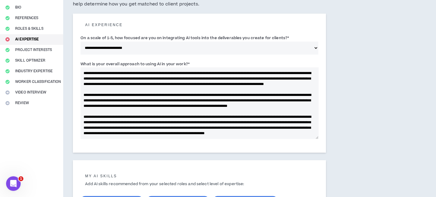
drag, startPoint x: 119, startPoint y: 89, endPoint x: 127, endPoint y: 94, distance: 9.5
click at [120, 89] on textarea "What is your overall approach to using AI in your work? *" at bounding box center [199, 103] width 238 height 72
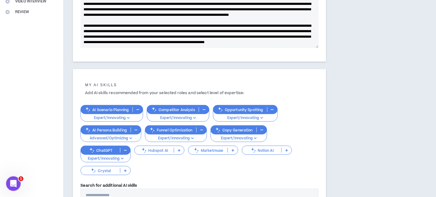
scroll to position [215, 0]
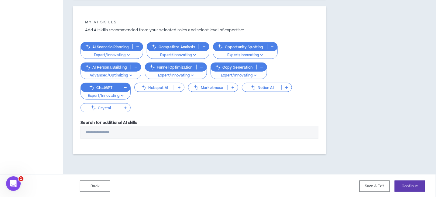
type textarea "**********"
click at [118, 132] on input "Search for additional AI skills" at bounding box center [199, 132] width 238 height 13
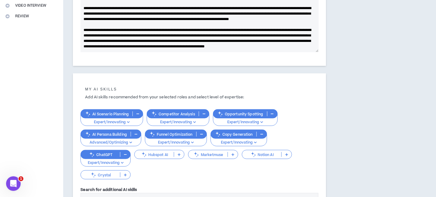
scroll to position [213, 0]
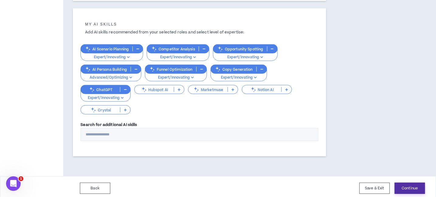
click at [405, 189] on button "Continue" at bounding box center [410, 188] width 30 height 11
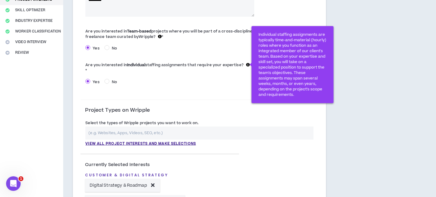
scroll to position [121, 0]
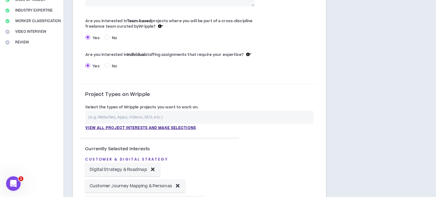
click at [176, 118] on input "text" at bounding box center [199, 117] width 228 height 13
click at [178, 127] on p "View all project interests and make selections" at bounding box center [140, 127] width 111 height 5
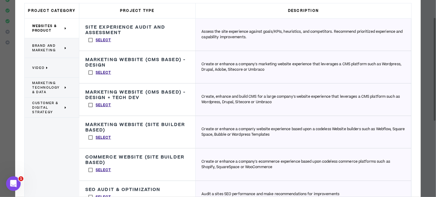
click at [42, 48] on span "Brand and Marketing" at bounding box center [47, 47] width 31 height 9
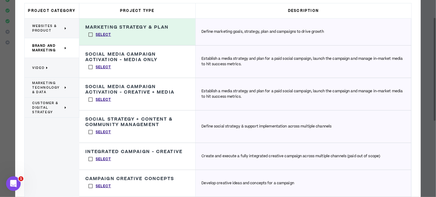
click at [91, 69] on label "Select" at bounding box center [99, 67] width 29 height 9
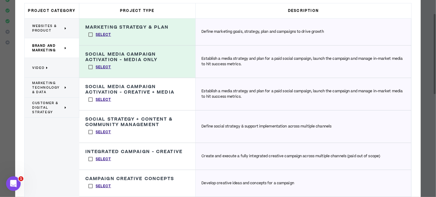
click at [91, 99] on label "Select" at bounding box center [99, 99] width 29 height 9
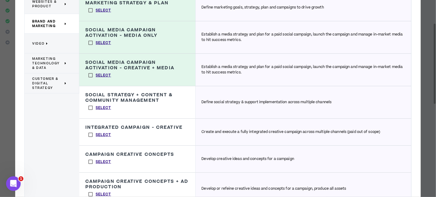
click at [90, 42] on label "Select" at bounding box center [99, 42] width 29 height 9
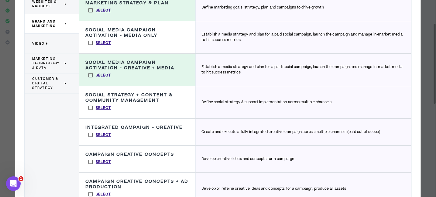
click at [91, 110] on label "Select" at bounding box center [99, 107] width 29 height 9
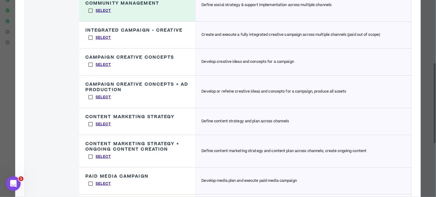
click at [89, 122] on label "Select" at bounding box center [99, 124] width 29 height 9
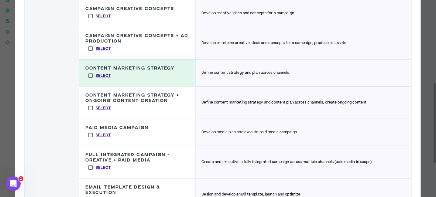
click at [90, 105] on label "Select" at bounding box center [99, 108] width 29 height 9
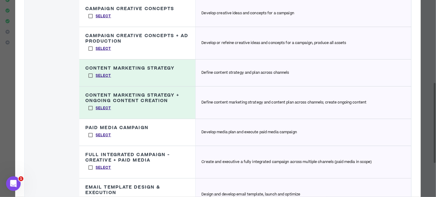
click at [90, 72] on label "Select" at bounding box center [99, 75] width 29 height 9
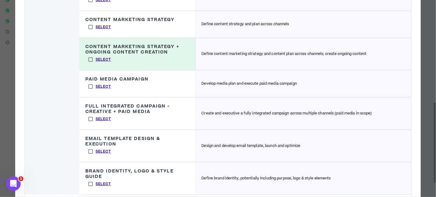
click at [91, 85] on label "Select" at bounding box center [99, 86] width 29 height 9
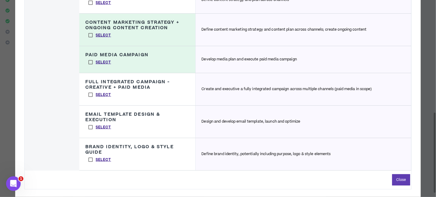
click at [90, 94] on label "Select" at bounding box center [99, 94] width 29 height 9
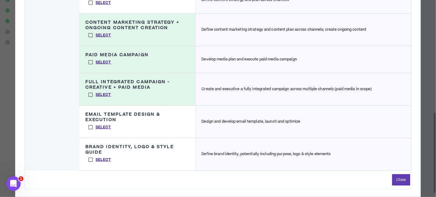
click at [91, 159] on label "Select" at bounding box center [99, 159] width 29 height 9
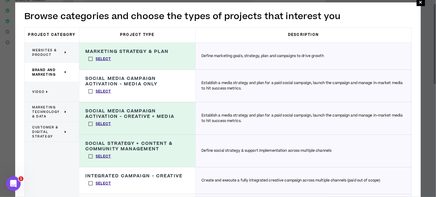
click at [40, 91] on span "Video" at bounding box center [38, 92] width 12 height 5
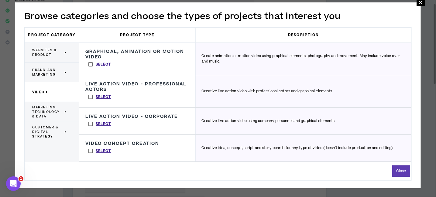
click at [42, 109] on span "Marketing Technology & Data" at bounding box center [47, 112] width 31 height 14
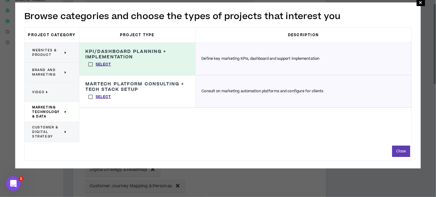
click at [92, 97] on label "Select" at bounding box center [99, 96] width 29 height 9
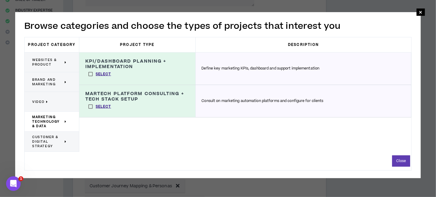
drag, startPoint x: 43, startPoint y: 143, endPoint x: 60, endPoint y: 146, distance: 17.0
click at [43, 143] on span "Customer & Digital Strategy" at bounding box center [47, 142] width 31 height 14
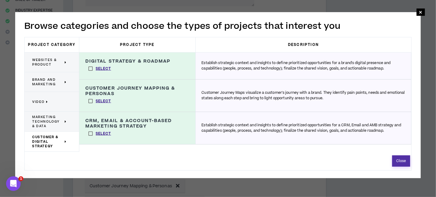
click at [409, 164] on button "Close" at bounding box center [401, 161] width 18 height 11
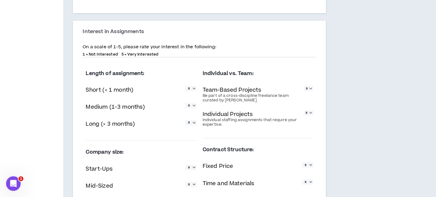
scroll to position [516, 0]
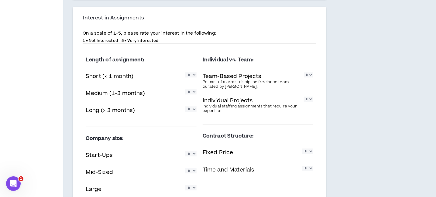
click at [194, 75] on select "* * * * *" at bounding box center [190, 74] width 11 height 5
select select "*"
click at [185, 72] on select "* * * * *" at bounding box center [190, 74] width 11 height 5
click at [193, 91] on select "* * * * *" at bounding box center [190, 91] width 11 height 5
select select "*"
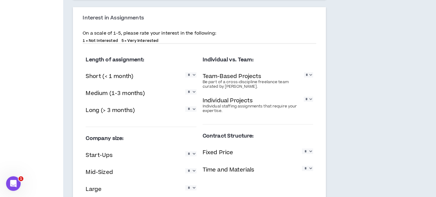
click at [185, 89] on select "* * * * *" at bounding box center [190, 91] width 11 height 5
click at [193, 109] on select "* * * * *" at bounding box center [190, 108] width 11 height 5
select select "*"
click at [185, 106] on select "* * * * *" at bounding box center [190, 108] width 11 height 5
click at [310, 75] on select "* * * * *" at bounding box center [308, 74] width 9 height 5
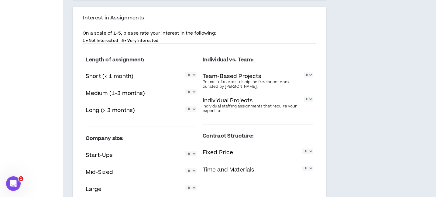
select select "*"
click at [304, 72] on select "* * * * *" at bounding box center [308, 74] width 9 height 5
click at [309, 99] on select "* * * * *" at bounding box center [308, 99] width 9 height 5
select select "*"
click at [304, 97] on select "* * * * *" at bounding box center [308, 99] width 9 height 5
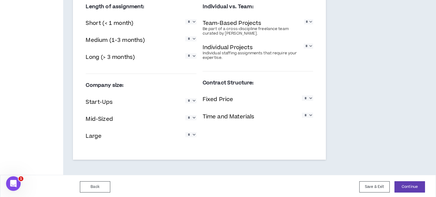
scroll to position [571, 0]
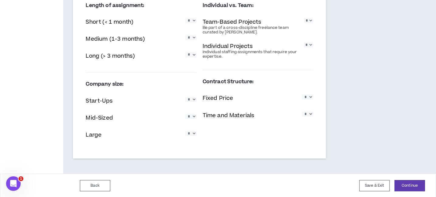
click at [195, 100] on select "* * * * *" at bounding box center [190, 99] width 11 height 5
select select "*"
click at [185, 97] on select "* * * * *" at bounding box center [190, 99] width 11 height 5
click at [191, 115] on select "* * * * *" at bounding box center [190, 116] width 11 height 5
select select "*"
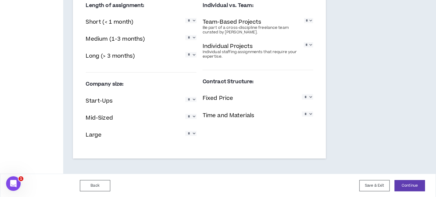
click at [185, 114] on select "* * * * *" at bounding box center [190, 116] width 11 height 5
click at [194, 134] on select "* * * * *" at bounding box center [190, 133] width 11 height 5
select select "*"
click at [185, 131] on select "* * * * *" at bounding box center [190, 133] width 11 height 5
click at [311, 97] on select "* * * * *" at bounding box center [307, 96] width 11 height 5
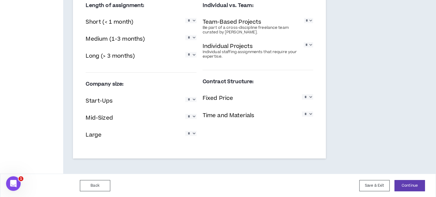
select select "*"
click at [302, 94] on select "* * * * *" at bounding box center [307, 96] width 11 height 5
click at [308, 115] on select "* * * * *" at bounding box center [307, 113] width 11 height 5
select select "*"
click at [302, 111] on select "* * * * *" at bounding box center [307, 113] width 11 height 5
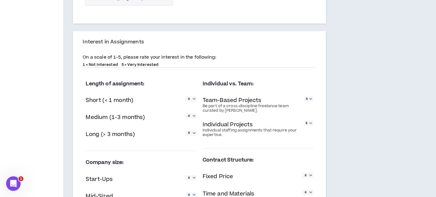
scroll to position [540, 0]
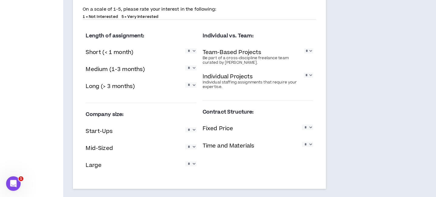
click at [310, 50] on select "* * * * *" at bounding box center [308, 50] width 9 height 5
select select "*"
click at [304, 48] on select "* * * * *" at bounding box center [308, 50] width 9 height 5
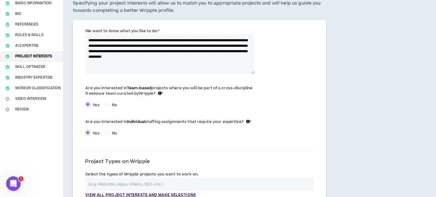
scroll to position [24, 0]
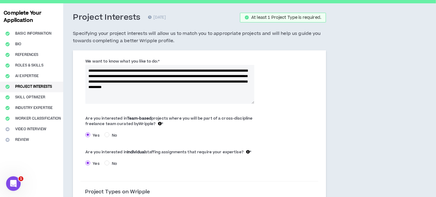
drag, startPoint x: 241, startPoint y: 85, endPoint x: 95, endPoint y: 71, distance: 146.7
click at [83, 67] on div "**********" at bounding box center [169, 81] width 178 height 46
paste textarea "**********"
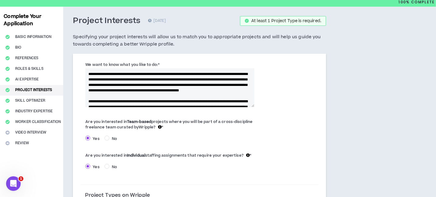
scroll to position [0, 0]
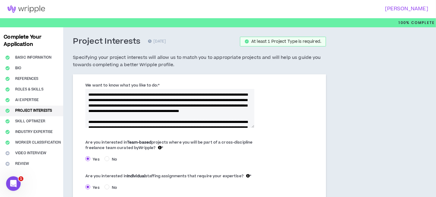
drag, startPoint x: 114, startPoint y: 100, endPoint x: 90, endPoint y: 101, distance: 24.0
click at [90, 101] on textarea "We want to know what you like to do: *" at bounding box center [169, 108] width 169 height 39
click at [110, 115] on textarea "We want to know what you like to do: *" at bounding box center [169, 108] width 169 height 39
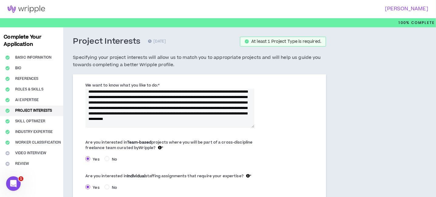
drag, startPoint x: 91, startPoint y: 95, endPoint x: 92, endPoint y: 122, distance: 26.5
click at [91, 96] on textarea "We want to know what you like to do: *" at bounding box center [169, 108] width 169 height 39
drag, startPoint x: 103, startPoint y: 102, endPoint x: 220, endPoint y: 95, distance: 116.5
click at [220, 95] on textarea "We want to know what you like to do: *" at bounding box center [169, 108] width 169 height 39
click at [190, 107] on textarea "We want to know what you like to do: *" at bounding box center [169, 108] width 169 height 39
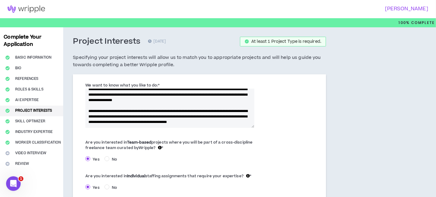
scroll to position [69, 0]
drag, startPoint x: 170, startPoint y: 112, endPoint x: 140, endPoint y: 113, distance: 29.8
click at [140, 113] on textarea "We want to know what you like to do: *" at bounding box center [169, 108] width 169 height 39
click at [188, 112] on textarea "We want to know what you like to do: *" at bounding box center [169, 108] width 169 height 39
click at [145, 124] on textarea "We want to know what you like to do: *" at bounding box center [169, 108] width 169 height 39
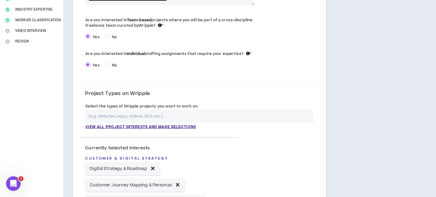
scroll to position [121, 0]
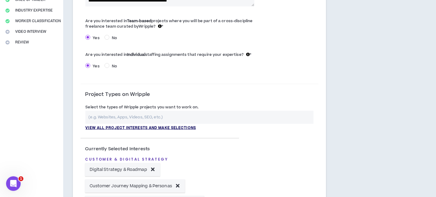
type textarea "**********"
click at [182, 128] on p "View all project interests and make selections" at bounding box center [140, 127] width 111 height 5
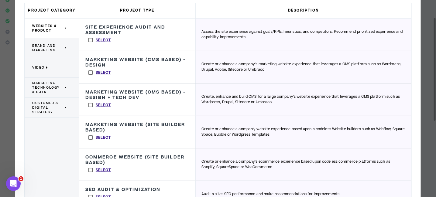
click at [44, 47] on span "Brand and Marketing" at bounding box center [47, 47] width 31 height 9
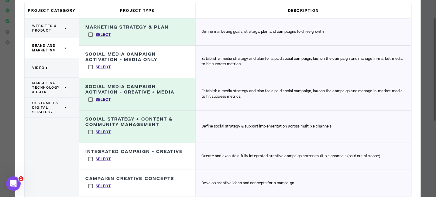
click at [40, 66] on span "Video" at bounding box center [38, 68] width 12 height 5
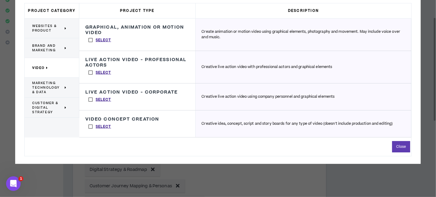
click at [45, 87] on span "Marketing Technology & Data" at bounding box center [47, 88] width 31 height 14
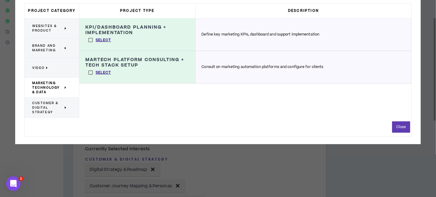
click at [45, 109] on span "Customer & Digital Strategy" at bounding box center [47, 108] width 31 height 14
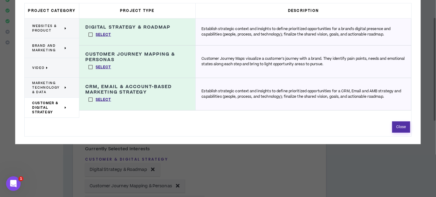
click at [402, 128] on button "Close" at bounding box center [401, 126] width 18 height 11
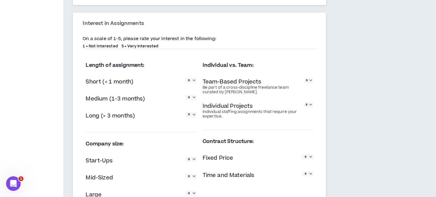
scroll to position [571, 0]
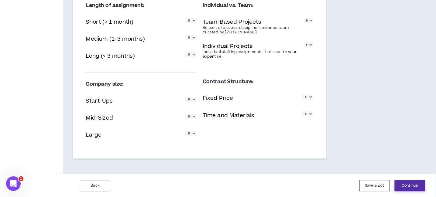
click at [415, 183] on button "Continue" at bounding box center [410, 185] width 30 height 11
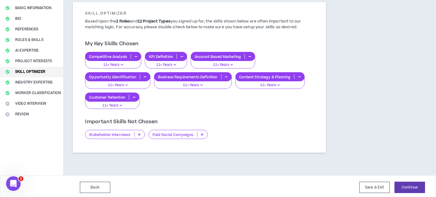
scroll to position [51, 0]
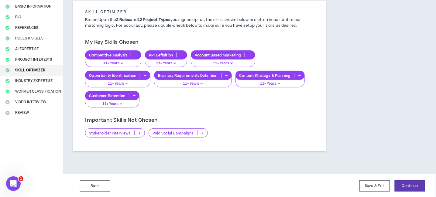
drag, startPoint x: 139, startPoint y: 132, endPoint x: 147, endPoint y: 140, distance: 11.0
click at [139, 132] on icon at bounding box center [139, 133] width 3 height 3
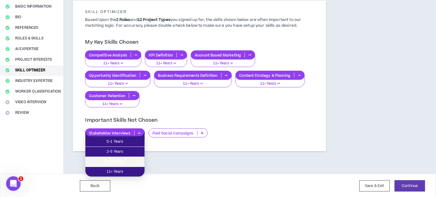
drag, startPoint x: 121, startPoint y: 160, endPoint x: 135, endPoint y: 158, distance: 14.1
click at [121, 160] on span "6-10 Years" at bounding box center [115, 162] width 52 height 7
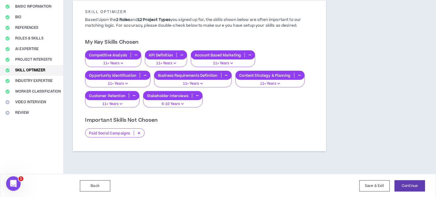
click at [140, 132] on icon at bounding box center [139, 133] width 3 height 3
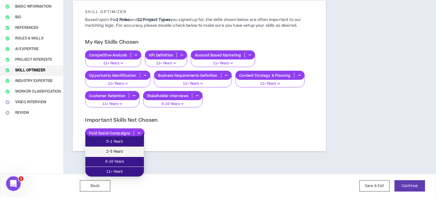
click at [115, 152] on span "2-5 Years" at bounding box center [114, 152] width 51 height 7
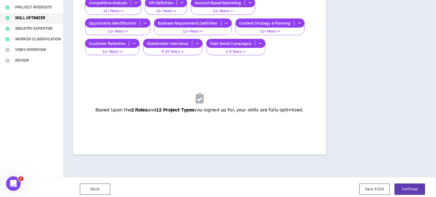
scroll to position [107, 0]
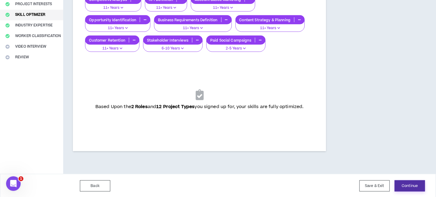
click at [413, 184] on button "Continue" at bounding box center [410, 185] width 30 height 11
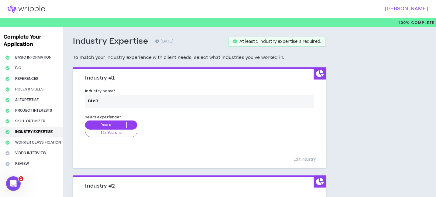
drag, startPoint x: 115, startPoint y: 101, endPoint x: 110, endPoint y: 101, distance: 4.9
click at [115, 101] on div "Industry name * BtoB" at bounding box center [199, 99] width 238 height 26
click at [98, 100] on div "Industry name * BtoB" at bounding box center [199, 99] width 238 height 26
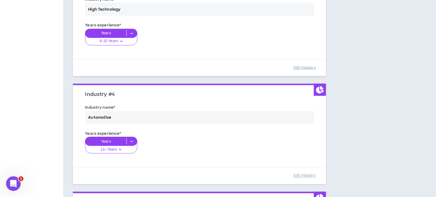
scroll to position [386, 0]
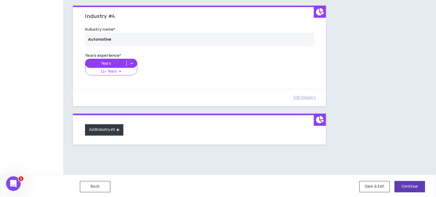
click at [111, 128] on button "Add Industry #5" at bounding box center [104, 130] width 38 height 11
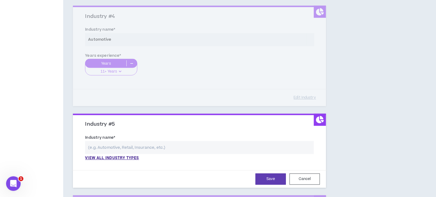
click at [164, 147] on input "text" at bounding box center [199, 147] width 229 height 13
click at [126, 156] on p "View all industry types" at bounding box center [112, 158] width 54 height 5
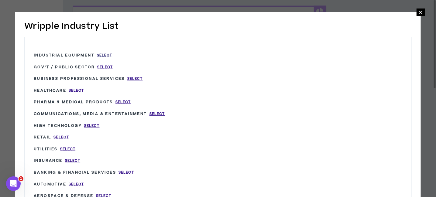
click at [101, 54] on span "Select" at bounding box center [104, 55] width 15 height 5
type input "Industrial Equipment"
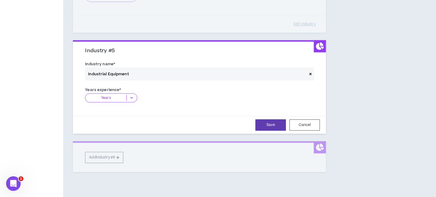
scroll to position [487, 0]
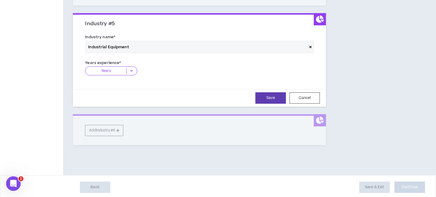
click at [132, 69] on icon at bounding box center [132, 71] width 10 height 6
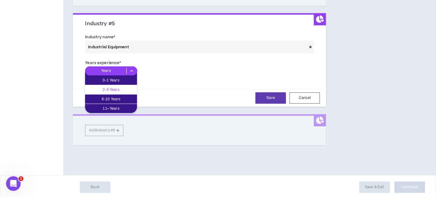
click at [121, 90] on p "2-5 Years" at bounding box center [111, 89] width 52 height 7
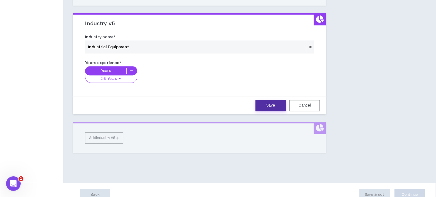
click at [269, 106] on button "Save" at bounding box center [270, 105] width 30 height 11
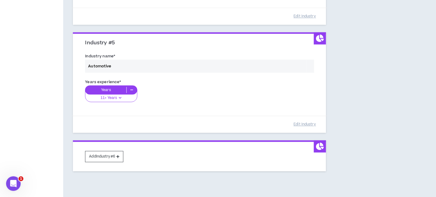
scroll to position [494, 0]
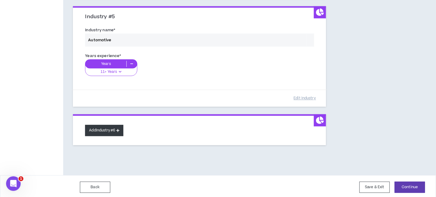
click at [110, 128] on button "Add Industry #6" at bounding box center [104, 130] width 38 height 11
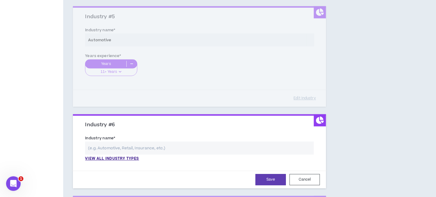
click at [145, 146] on input "text" at bounding box center [199, 148] width 229 height 13
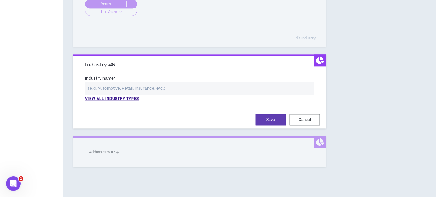
scroll to position [555, 0]
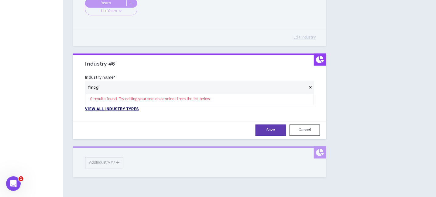
click at [124, 108] on p "View all industry types" at bounding box center [112, 109] width 54 height 5
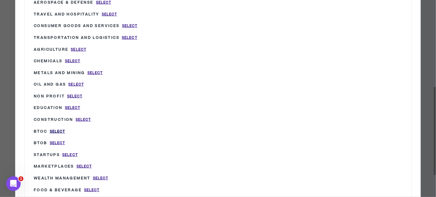
click at [60, 129] on span "Select" at bounding box center [57, 131] width 15 height 5
type input "BtoC"
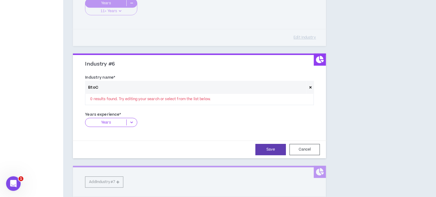
click at [132, 119] on icon at bounding box center [132, 122] width 10 height 6
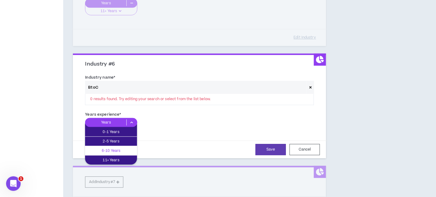
click at [114, 148] on p "6-10 Years" at bounding box center [111, 150] width 52 height 7
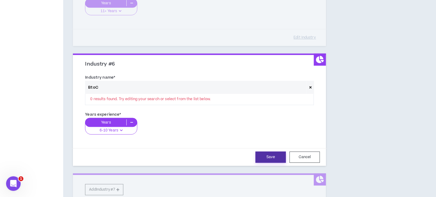
click at [274, 154] on button "Save" at bounding box center [270, 157] width 30 height 11
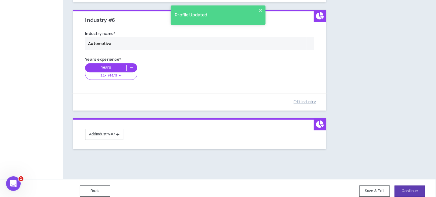
scroll to position [602, 0]
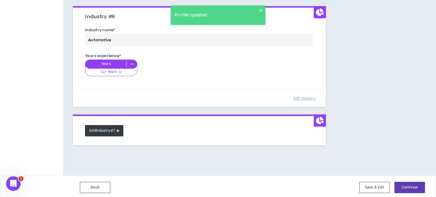
click at [113, 131] on button "Add Industry #7" at bounding box center [104, 130] width 38 height 11
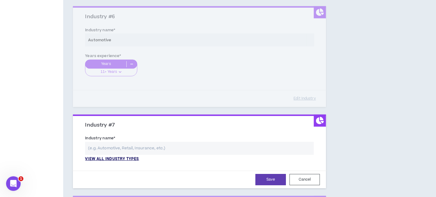
click at [135, 156] on p "View all industry types" at bounding box center [112, 158] width 54 height 5
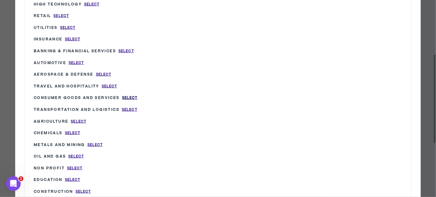
click at [130, 95] on span "Select" at bounding box center [129, 97] width 15 height 5
type input "Consumer Goods and Services"
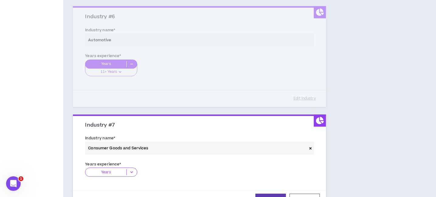
click at [130, 170] on icon at bounding box center [132, 172] width 10 height 6
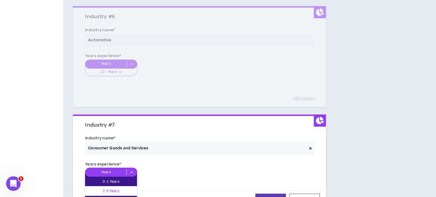
click at [115, 190] on p "2-5 Years" at bounding box center [111, 191] width 52 height 7
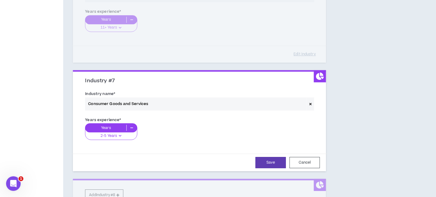
scroll to position [693, 0]
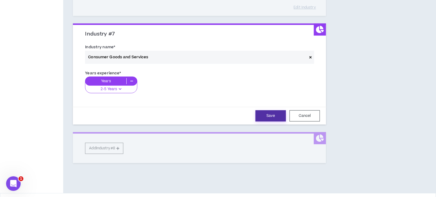
click at [272, 113] on button "Save" at bounding box center [270, 115] width 30 height 11
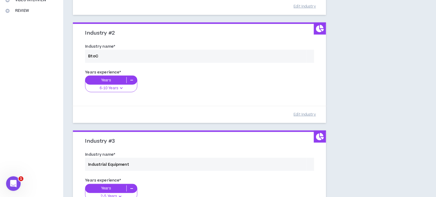
scroll to position [121, 0]
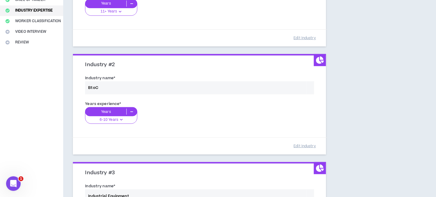
click at [119, 118] on div "Years experience * Years 6-10 Years 0-1 Years 2-5 Years 6-10 Years 11+ Years" at bounding box center [199, 116] width 238 height 34
click at [121, 119] on div "Years experience * Years 6-10 Years 0-1 Years 2-5 Years 6-10 Years 11+ Years" at bounding box center [199, 116] width 238 height 34
click at [103, 111] on div "Years experience * Years 6-10 Years 0-1 Years 2-5 Years 6-10 Years 11+ Years" at bounding box center [199, 116] width 238 height 34
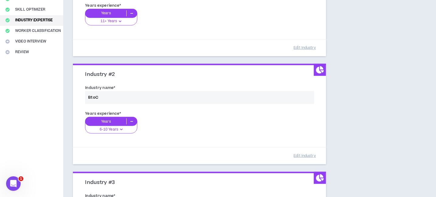
scroll to position [152, 0]
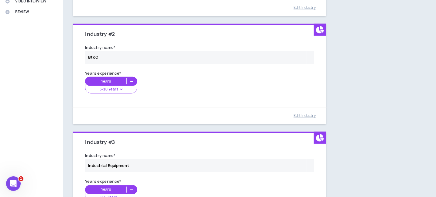
click at [121, 89] on div "Years experience * Years 6-10 Years 0-1 Years 2-5 Years 6-10 Years 11+ Years" at bounding box center [199, 86] width 238 height 34
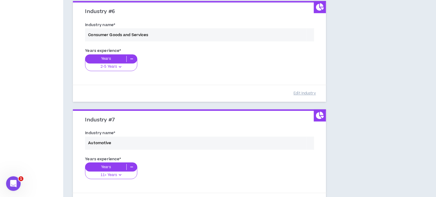
scroll to position [710, 0]
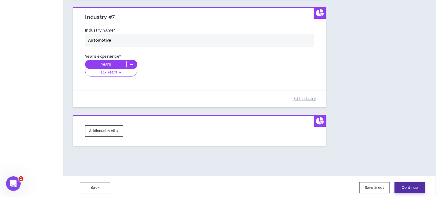
click at [414, 186] on button "Continue" at bounding box center [410, 187] width 30 height 11
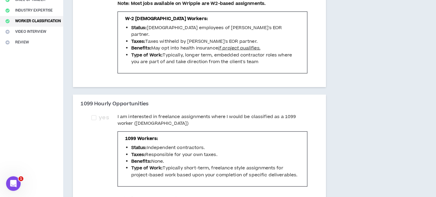
scroll to position [152, 0]
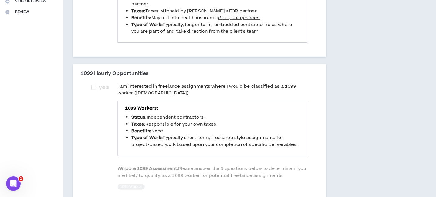
drag, startPoint x: 92, startPoint y: 81, endPoint x: 110, endPoint y: 85, distance: 17.8
click at [94, 85] on span at bounding box center [93, 87] width 5 height 5
checkbox input "****"
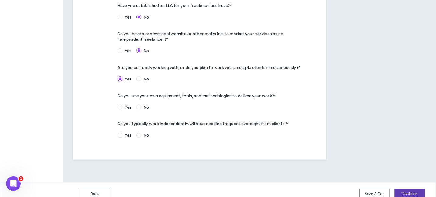
scroll to position [349, 0]
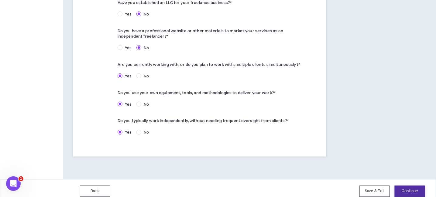
click at [409, 186] on button "Continue" at bounding box center [410, 191] width 30 height 11
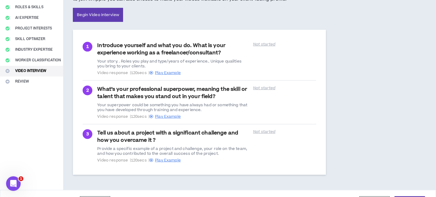
scroll to position [91, 0]
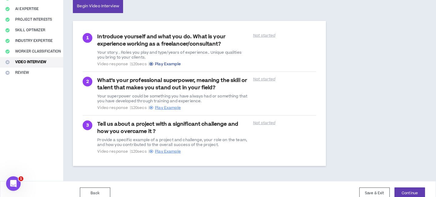
click at [177, 63] on span "Play Example" at bounding box center [168, 63] width 26 height 5
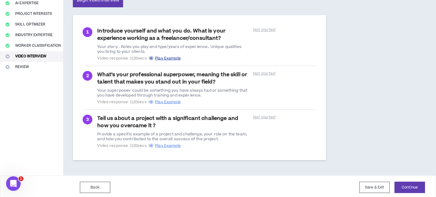
scroll to position [98, 0]
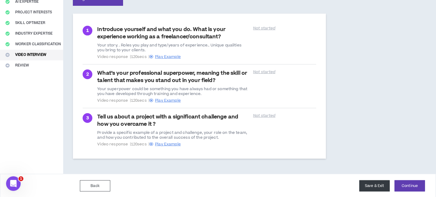
click at [373, 185] on button "Save & Exit" at bounding box center [374, 185] width 30 height 11
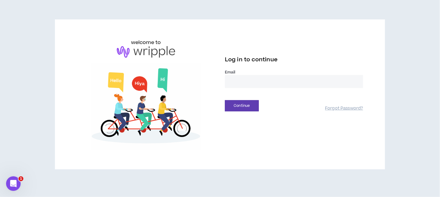
type input "**********"
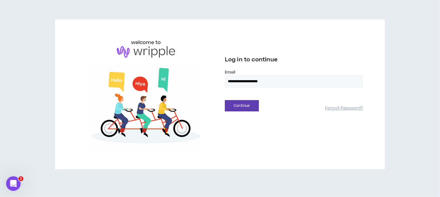
click at [236, 79] on input "**********" at bounding box center [294, 81] width 138 height 13
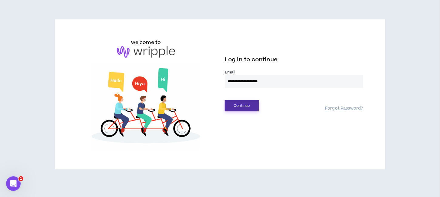
click at [243, 104] on button "Continue" at bounding box center [242, 105] width 34 height 11
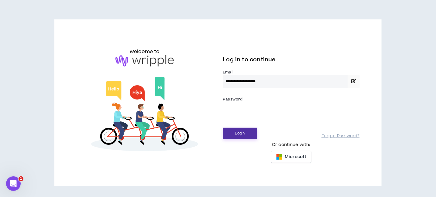
click at [236, 133] on button "Login" at bounding box center [240, 133] width 34 height 11
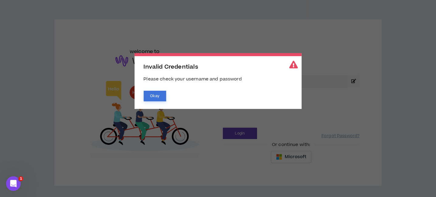
click at [158, 95] on button "Okay" at bounding box center [155, 96] width 22 height 11
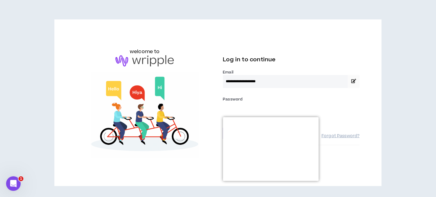
drag, startPoint x: 369, startPoint y: 148, endPoint x: 359, endPoint y: 159, distance: 14.9
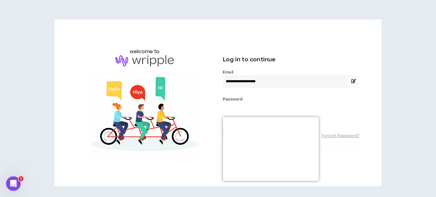
click at [369, 149] on div "**********" at bounding box center [217, 102] width 327 height 167
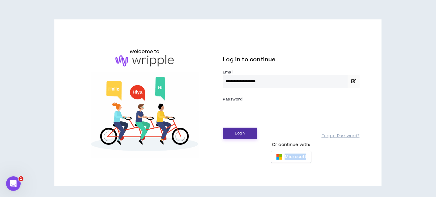
click at [240, 132] on button "Login" at bounding box center [240, 133] width 34 height 11
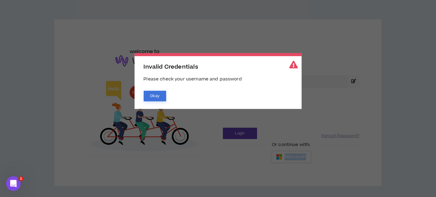
click at [157, 96] on button "Okay" at bounding box center [155, 96] width 22 height 11
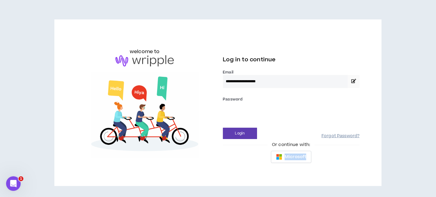
click at [349, 134] on link "Forgot Password?" at bounding box center [340, 136] width 38 height 6
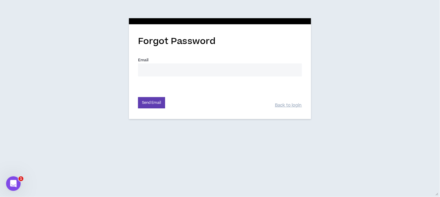
click at [166, 67] on input "Email *" at bounding box center [220, 69] width 164 height 13
type input "[EMAIL_ADDRESS][DOMAIN_NAME]"
click at [155, 102] on button "Send Email" at bounding box center [151, 102] width 27 height 11
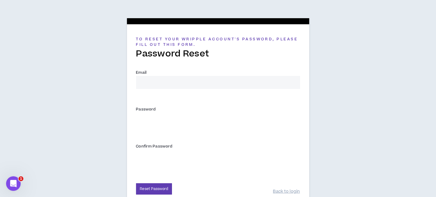
click at [190, 82] on input "Email *" at bounding box center [218, 82] width 164 height 13
type input "[EMAIL_ADDRESS][DOMAIN_NAME]"
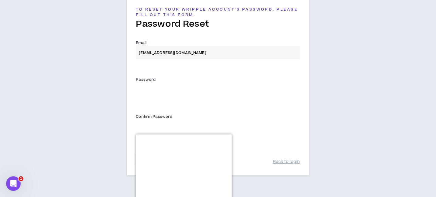
scroll to position [76, 0]
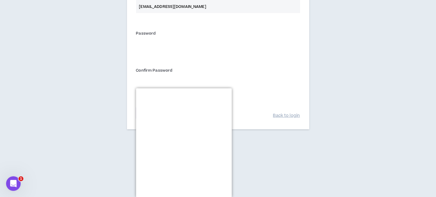
drag, startPoint x: 273, startPoint y: 154, endPoint x: 279, endPoint y: 154, distance: 6.4
click at [275, 121] on html "To reset your Wripple Account's password, please fill out this form. Password R…" at bounding box center [218, 22] width 436 height 197
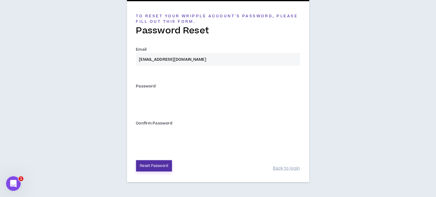
click at [159, 166] on button "Reset Password" at bounding box center [154, 165] width 36 height 11
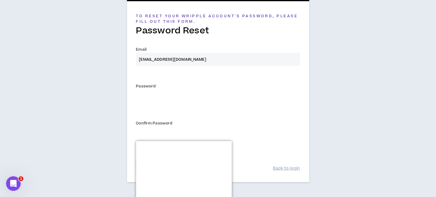
click at [338, 152] on div "To reset your Wripple Account's password, please fill out this form. Password R…" at bounding box center [218, 87] width 436 height 221
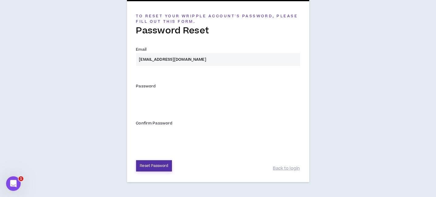
click at [157, 164] on button "Reset Password" at bounding box center [154, 165] width 36 height 11
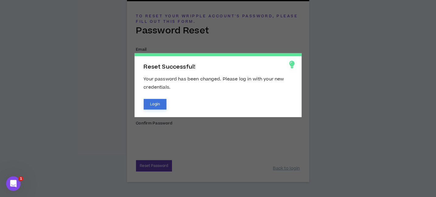
click at [157, 104] on button "Login" at bounding box center [155, 104] width 23 height 11
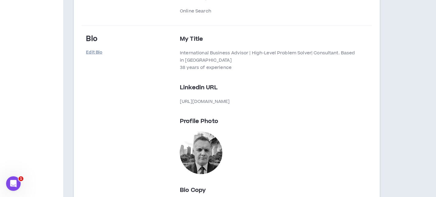
scroll to position [284, 0]
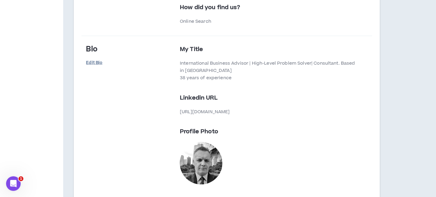
click at [95, 62] on link "Edit Bio" at bounding box center [101, 63] width 30 height 11
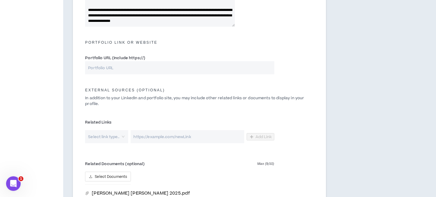
scroll to position [153, 0]
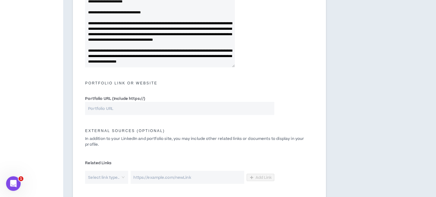
scroll to position [213, 0]
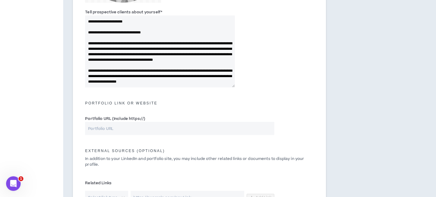
click at [128, 60] on textarea "Tell prospective clients about yourself *" at bounding box center [159, 52] width 149 height 72
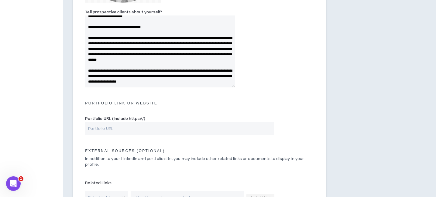
scroll to position [158, 0]
click at [203, 54] on textarea "Tell prospective clients about yourself *" at bounding box center [159, 52] width 149 height 72
drag, startPoint x: 203, startPoint y: 54, endPoint x: 207, endPoint y: 61, distance: 9.0
click at [203, 54] on textarea "Tell prospective clients about yourself *" at bounding box center [159, 52] width 149 height 72
click at [98, 59] on textarea "Tell prospective clients about yourself *" at bounding box center [159, 52] width 149 height 72
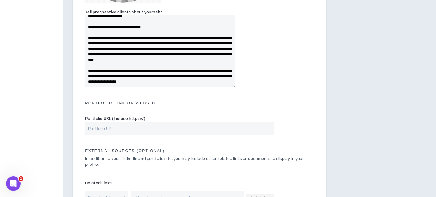
drag, startPoint x: 190, startPoint y: 58, endPoint x: 87, endPoint y: 62, distance: 103.3
click at [87, 62] on textarea "Tell prospective clients about yourself *" at bounding box center [159, 52] width 149 height 72
click at [166, 54] on textarea "Tell prospective clients about yourself *" at bounding box center [159, 52] width 149 height 72
drag, startPoint x: 198, startPoint y: 58, endPoint x: 161, endPoint y: 60, distance: 37.1
click at [161, 60] on textarea "Tell prospective clients about yourself *" at bounding box center [159, 52] width 149 height 72
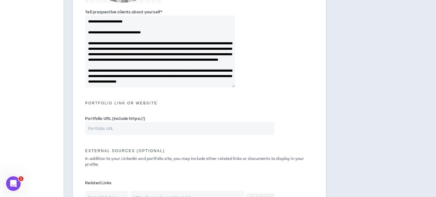
drag, startPoint x: 174, startPoint y: 53, endPoint x: 166, endPoint y: 54, distance: 8.8
click at [166, 54] on textarea "Tell prospective clients about yourself *" at bounding box center [159, 52] width 149 height 72
drag, startPoint x: 163, startPoint y: 58, endPoint x: 117, endPoint y: 58, distance: 46.2
click at [117, 58] on textarea "Tell prospective clients about yourself *" at bounding box center [159, 52] width 149 height 72
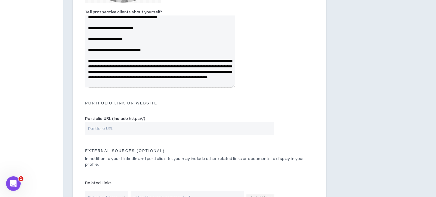
scroll to position [97, 0]
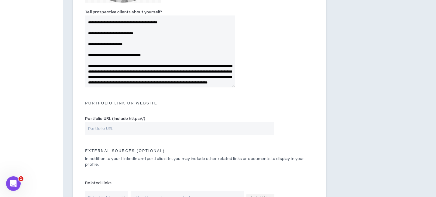
click at [93, 42] on textarea "Tell prospective clients about yourself *" at bounding box center [159, 52] width 149 height 72
click at [87, 46] on textarea "Tell prospective clients about yourself *" at bounding box center [159, 52] width 149 height 72
drag, startPoint x: 86, startPoint y: 49, endPoint x: 90, endPoint y: 48, distance: 4.3
click at [86, 49] on textarea "Tell prospective clients about yourself *" at bounding box center [159, 52] width 149 height 72
click at [94, 53] on textarea "Tell prospective clients about yourself *" at bounding box center [159, 52] width 149 height 72
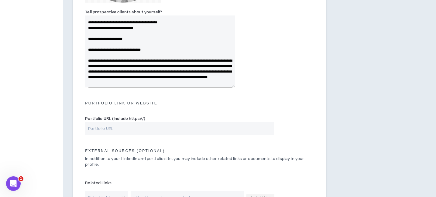
click at [91, 59] on textarea "Tell prospective clients about yourself *" at bounding box center [159, 52] width 149 height 72
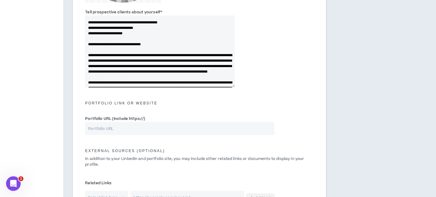
click at [93, 65] on textarea "Tell prospective clients about yourself *" at bounding box center [159, 52] width 149 height 72
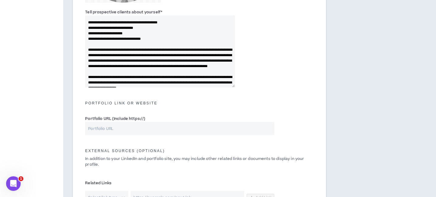
click at [87, 48] on textarea "Tell prospective clients about yourself *" at bounding box center [159, 52] width 149 height 72
click at [89, 55] on textarea "Tell prospective clients about yourself *" at bounding box center [159, 52] width 149 height 72
click at [89, 59] on textarea "Tell prospective clients about yourself *" at bounding box center [159, 52] width 149 height 72
click at [87, 64] on textarea "Tell prospective clients about yourself *" at bounding box center [159, 52] width 149 height 72
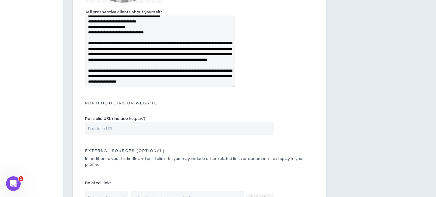
scroll to position [142, 0]
click at [149, 59] on textarea "Tell prospective clients about yourself *" at bounding box center [159, 52] width 149 height 72
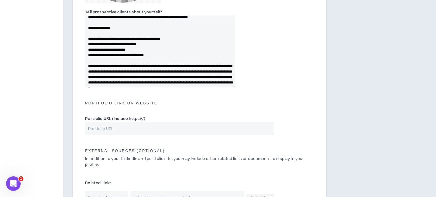
scroll to position [91, 0]
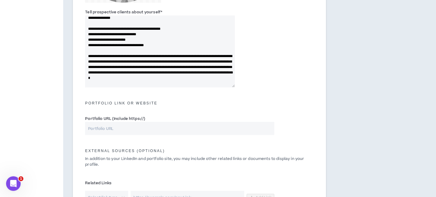
click at [90, 38] on textarea "Tell prospective clients about yourself *" at bounding box center [159, 52] width 149 height 72
click at [88, 49] on textarea "Tell prospective clients about yourself *" at bounding box center [159, 52] width 149 height 72
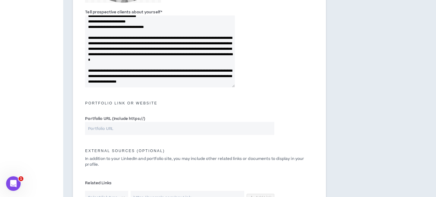
scroll to position [142, 0]
click at [106, 32] on textarea "Tell prospective clients about yourself *" at bounding box center [159, 52] width 149 height 72
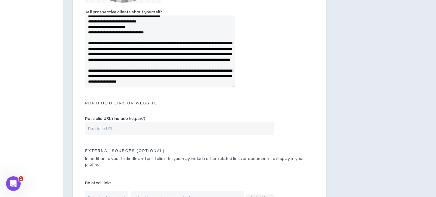
click at [122, 38] on textarea "Tell prospective clients about yourself *" at bounding box center [159, 52] width 149 height 72
click at [138, 36] on textarea "Tell prospective clients about yourself *" at bounding box center [159, 52] width 149 height 72
click at [191, 59] on textarea "Tell prospective clients about yourself *" at bounding box center [159, 52] width 149 height 72
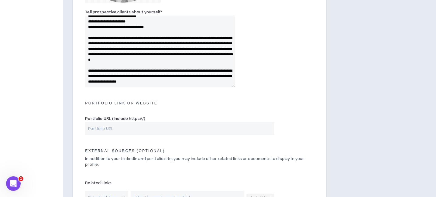
click at [135, 53] on textarea "Tell prospective clients about yourself *" at bounding box center [159, 52] width 149 height 72
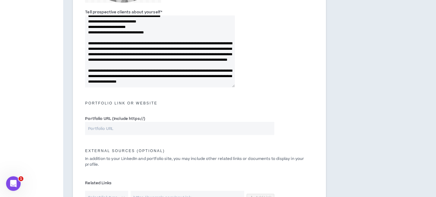
click at [210, 58] on textarea "Tell prospective clients about yourself *" at bounding box center [159, 52] width 149 height 72
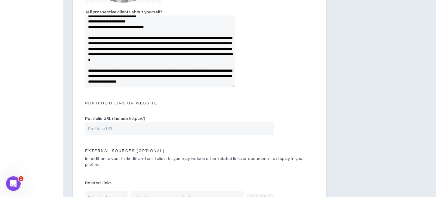
drag, startPoint x: 162, startPoint y: 37, endPoint x: 125, endPoint y: 38, distance: 37.4
click at [125, 38] on textarea "Tell prospective clients about yourself *" at bounding box center [159, 52] width 149 height 72
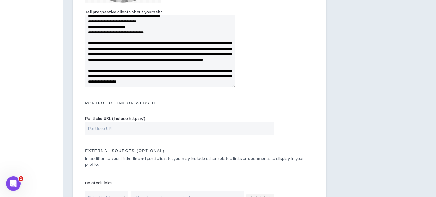
click at [152, 58] on textarea "Tell prospective clients about yourself *" at bounding box center [159, 52] width 149 height 72
click at [118, 37] on textarea "Tell prospective clients about yourself *" at bounding box center [159, 52] width 149 height 72
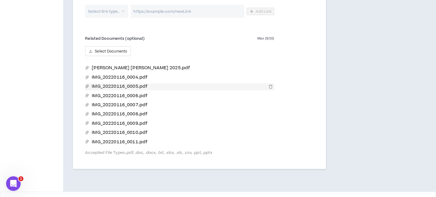
scroll to position [417, 0]
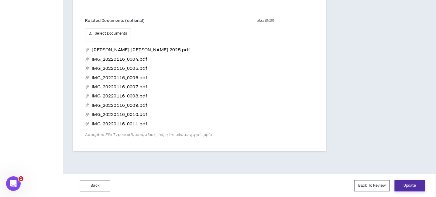
type textarea "**********"
click at [415, 186] on button "Update" at bounding box center [410, 185] width 30 height 11
